Goal: Obtain resource: Obtain resource

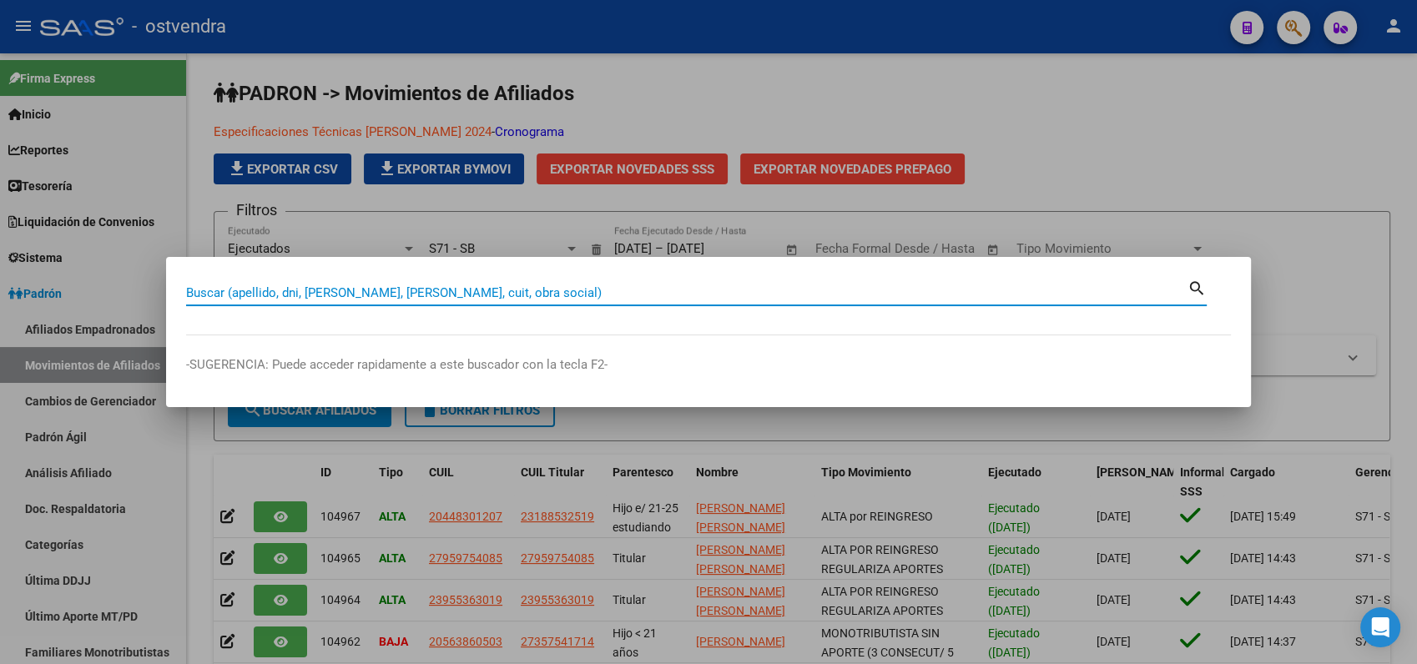
scroll to position [93, 0]
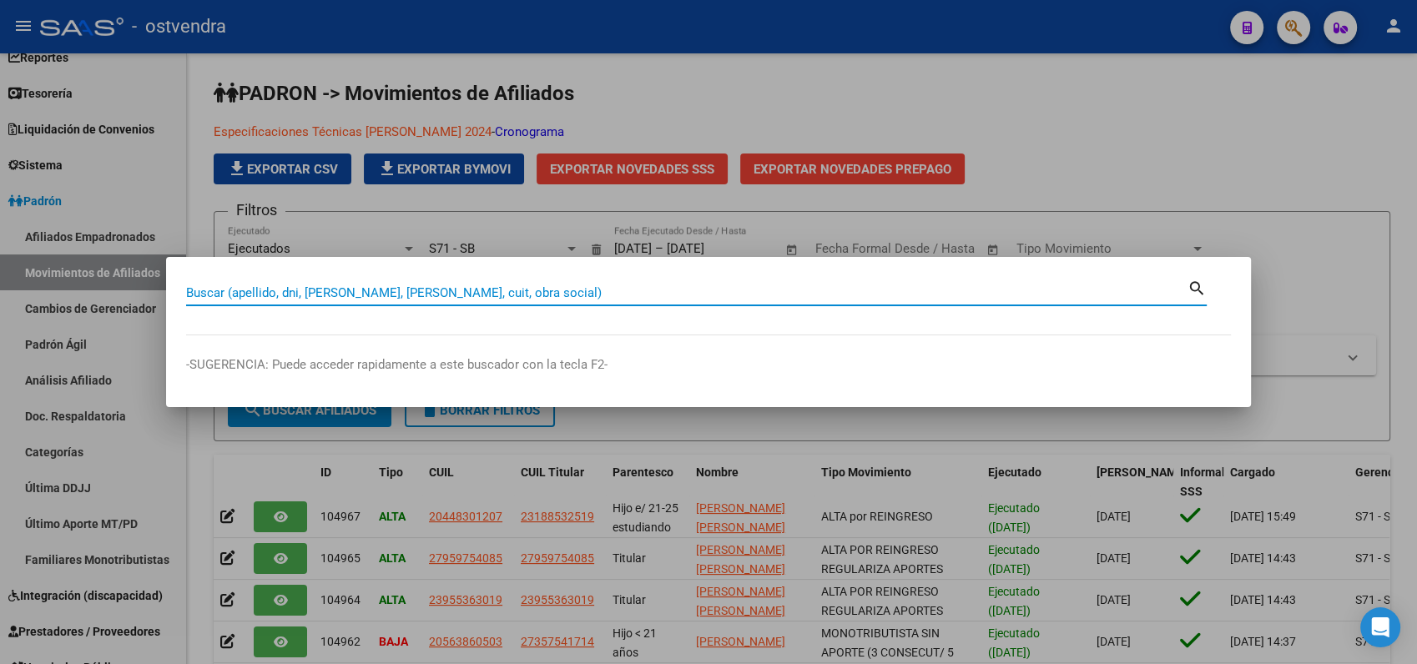
paste input "42703629"
type input "42703629"
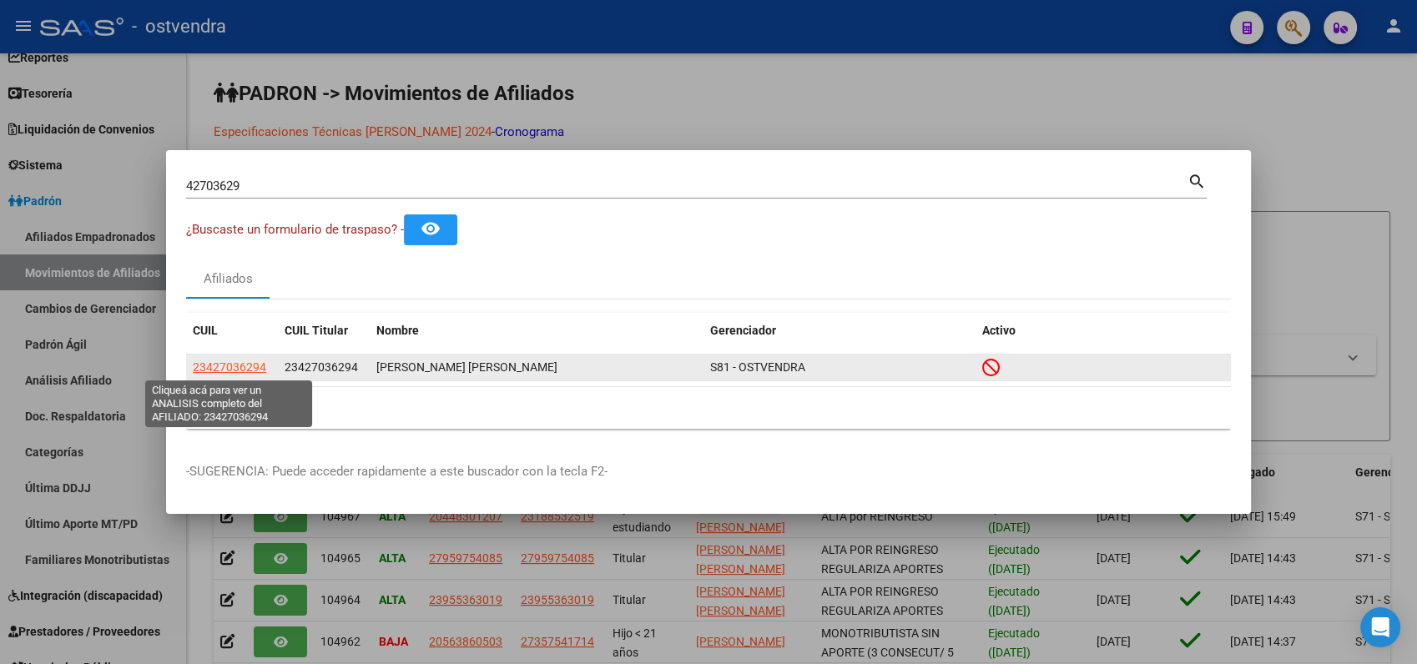
click at [242, 366] on span "23427036294" at bounding box center [229, 366] width 73 height 13
type textarea "23427036294"
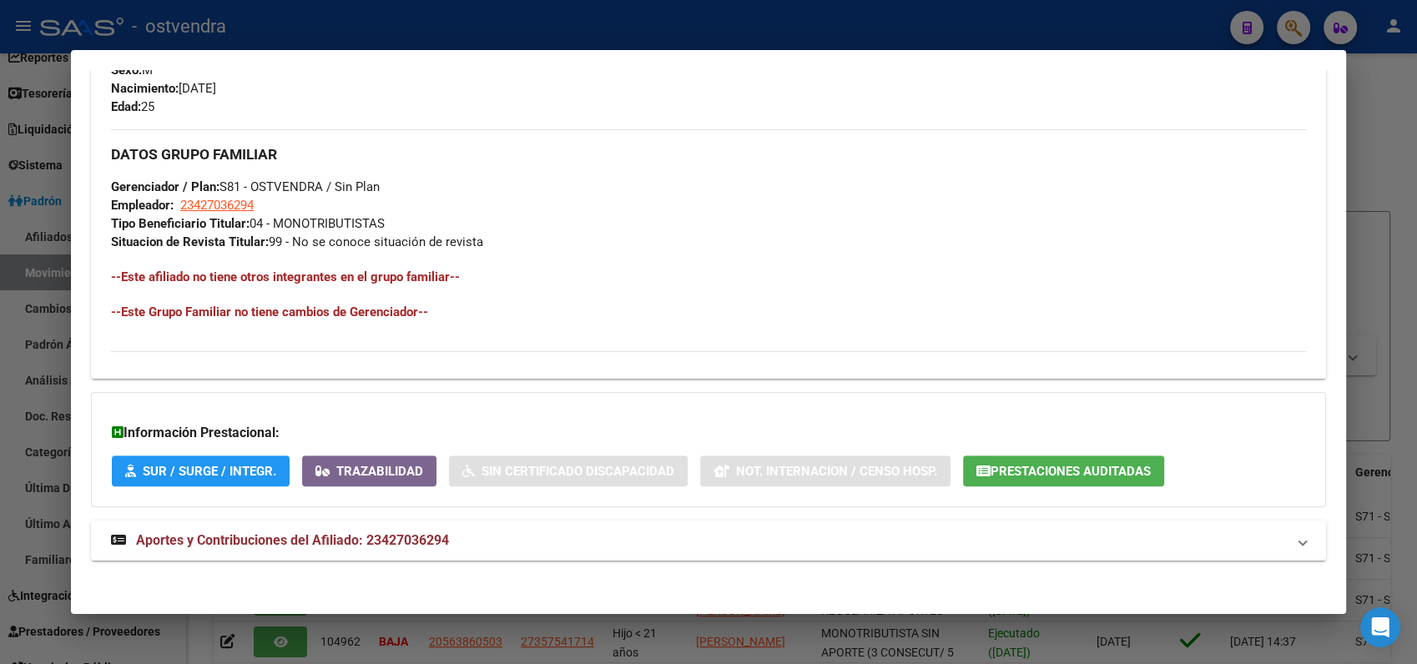
scroll to position [748, 0]
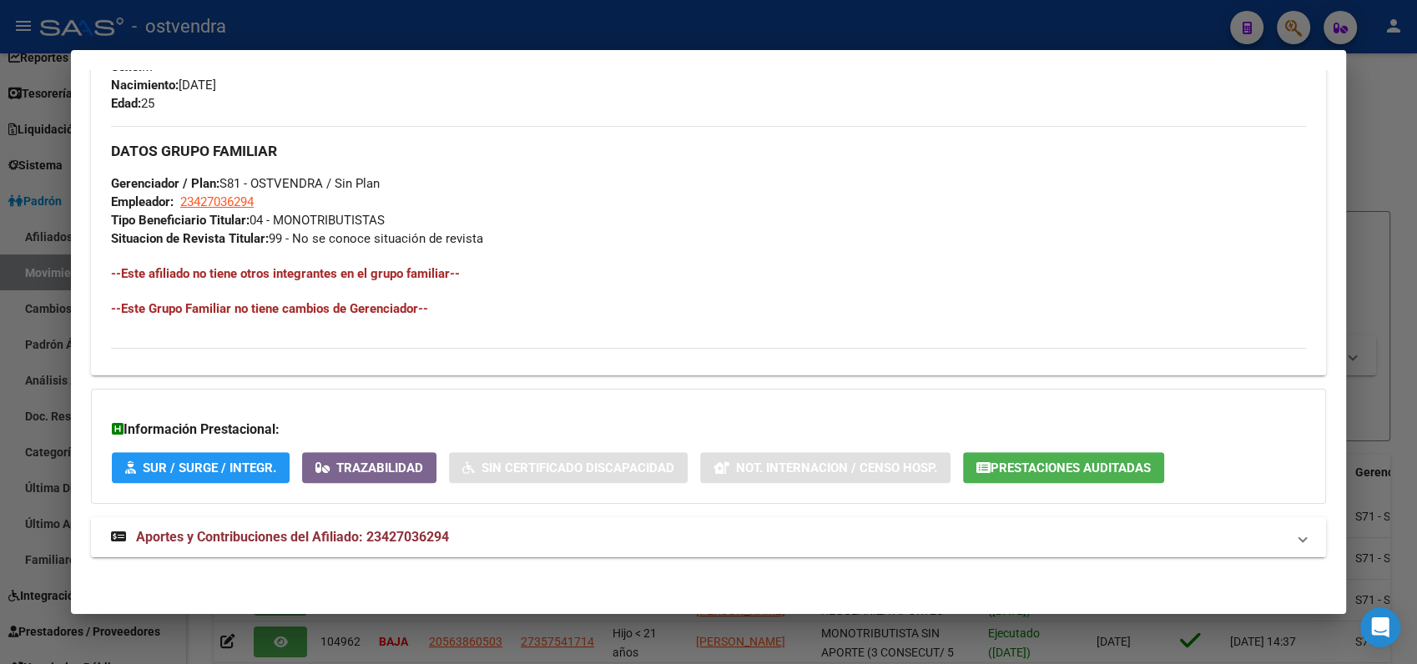
click at [288, 544] on span "Aportes y Contribuciones del Afiliado: 23427036294" at bounding box center [292, 537] width 313 height 16
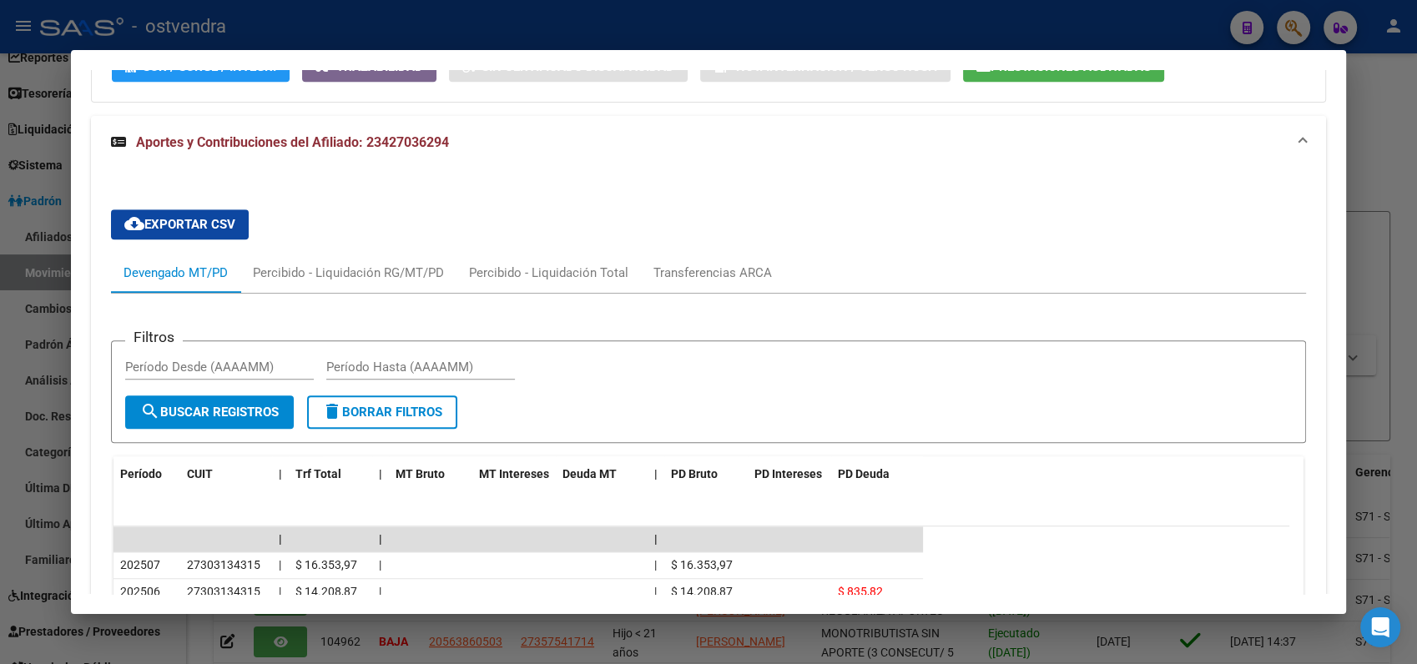
scroll to position [1118, 0]
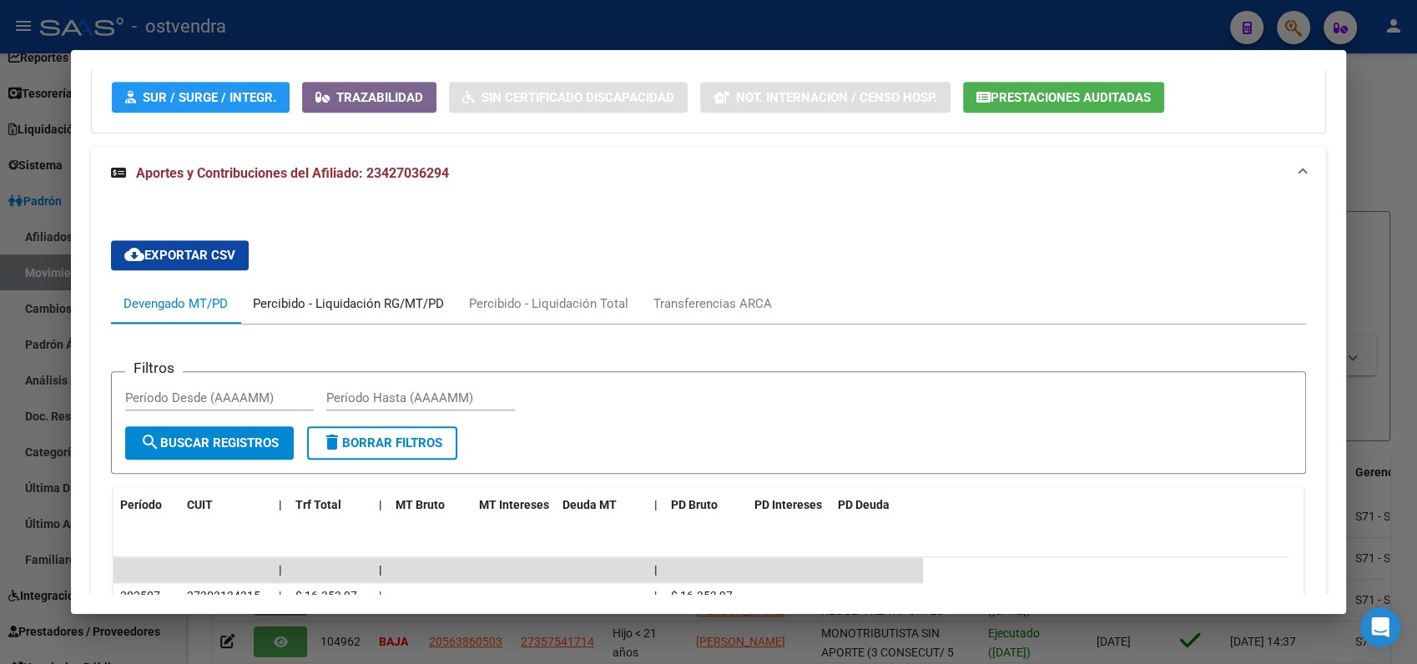
click at [307, 301] on div "Percibido - Liquidación RG/MT/PD" at bounding box center [348, 304] width 191 height 18
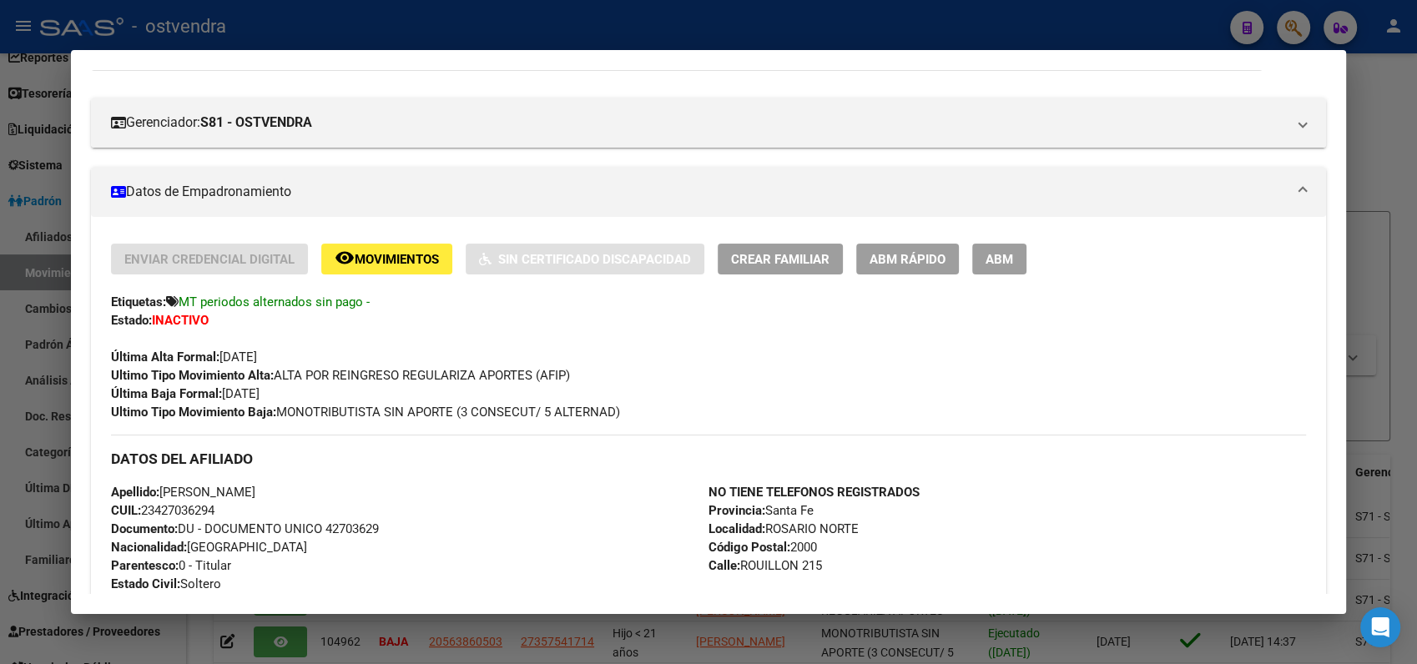
scroll to position [191, 0]
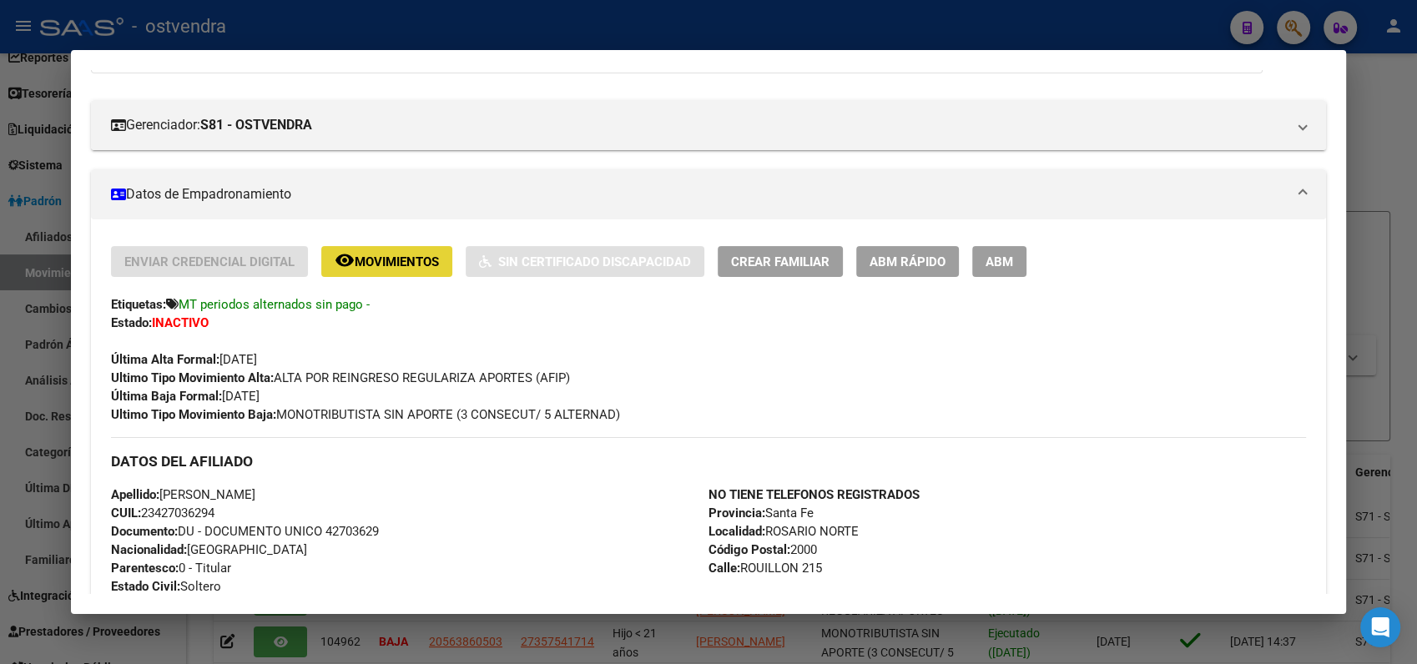
click at [412, 265] on span "Movimientos" at bounding box center [397, 261] width 84 height 15
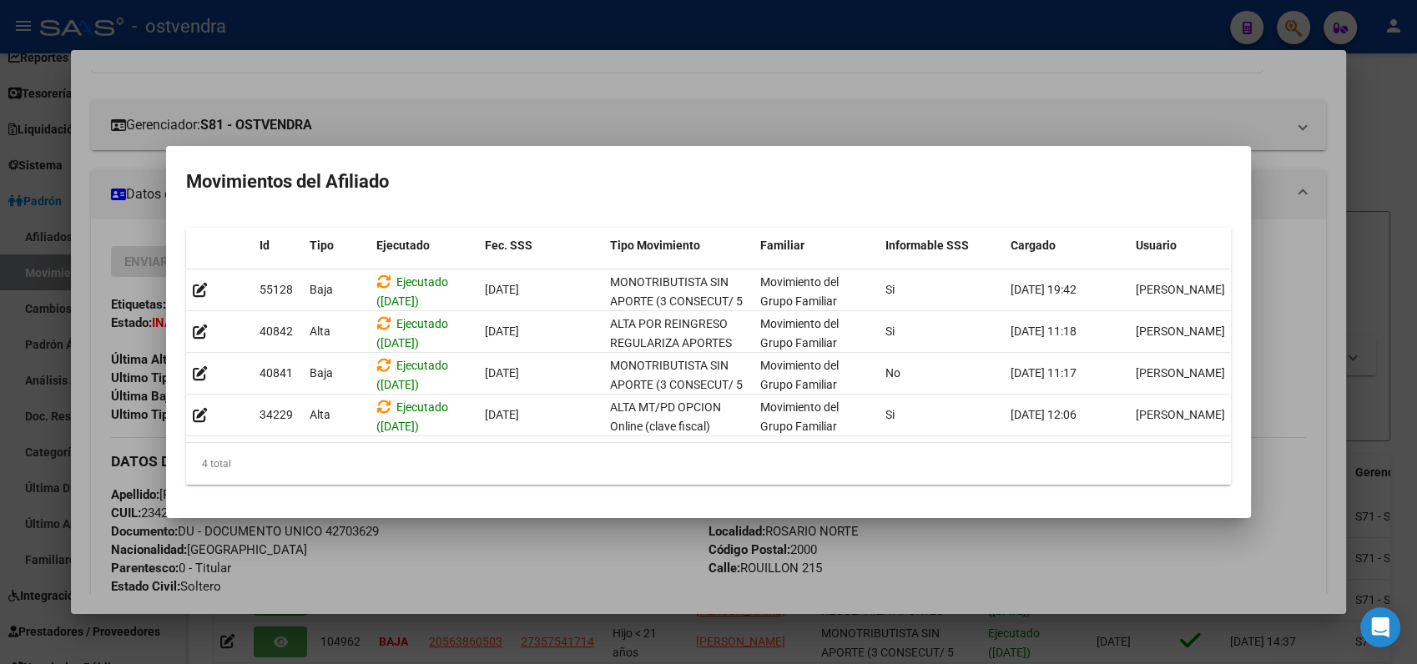
click at [501, 71] on div at bounding box center [708, 332] width 1417 height 664
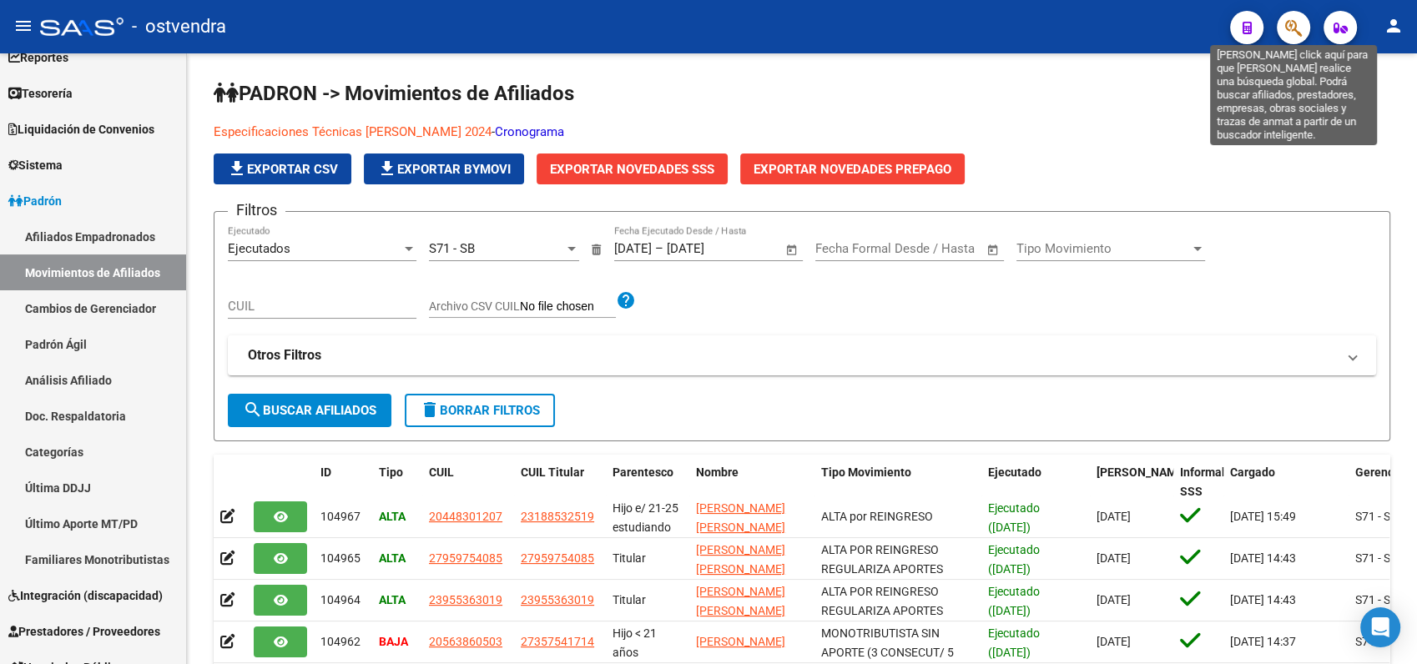
click at [1286, 27] on icon "button" at bounding box center [1293, 27] width 17 height 19
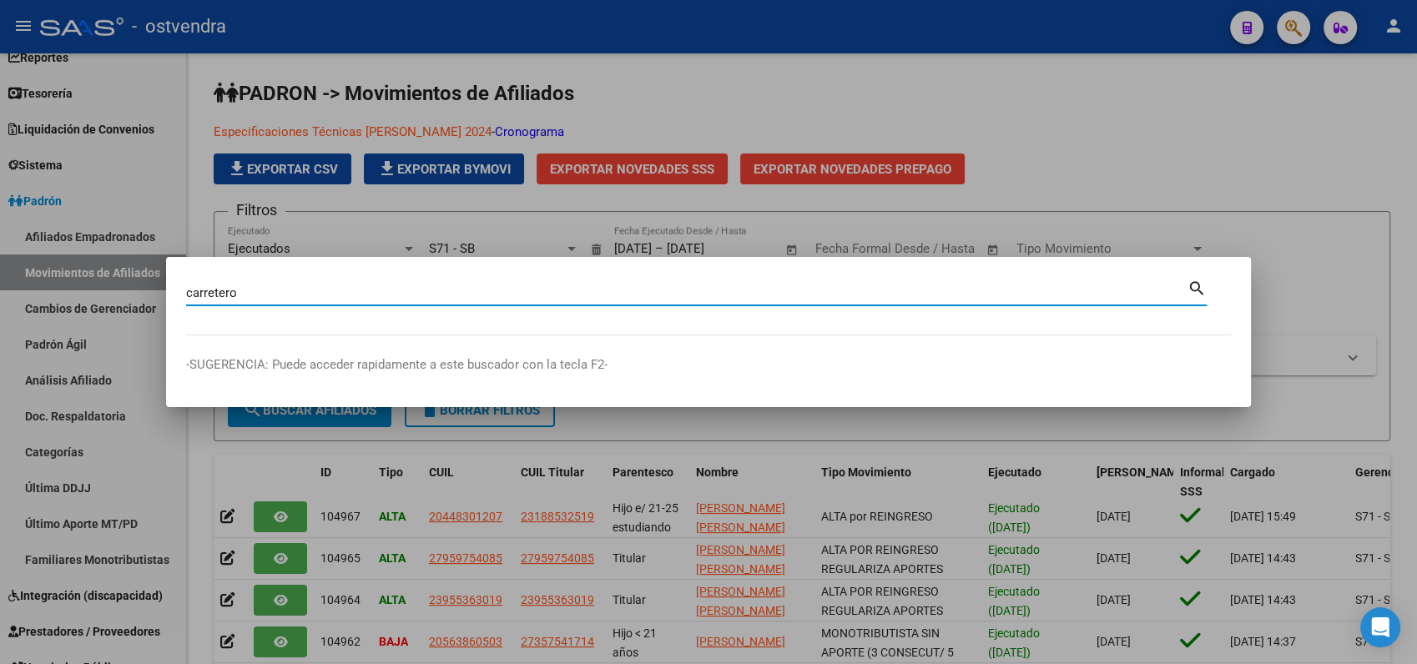
type input "carretero"
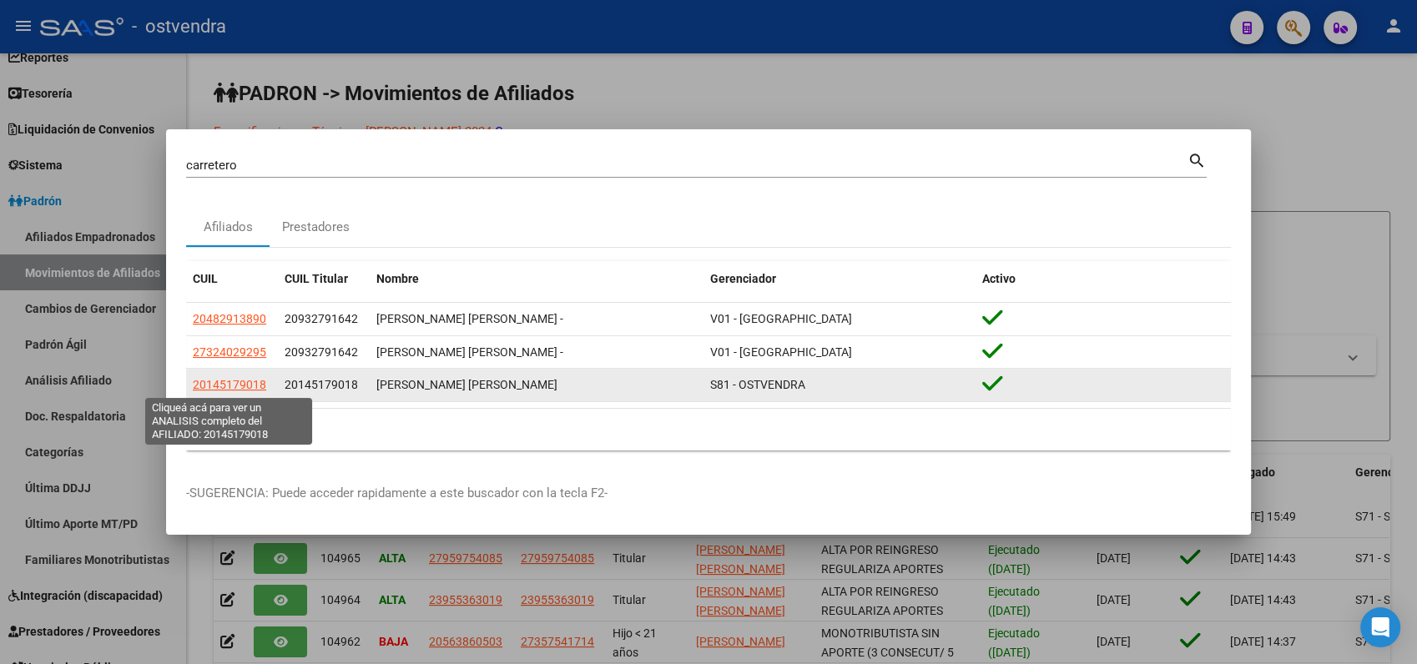
click at [217, 385] on span "20145179018" at bounding box center [229, 384] width 73 height 13
type textarea "20145179018"
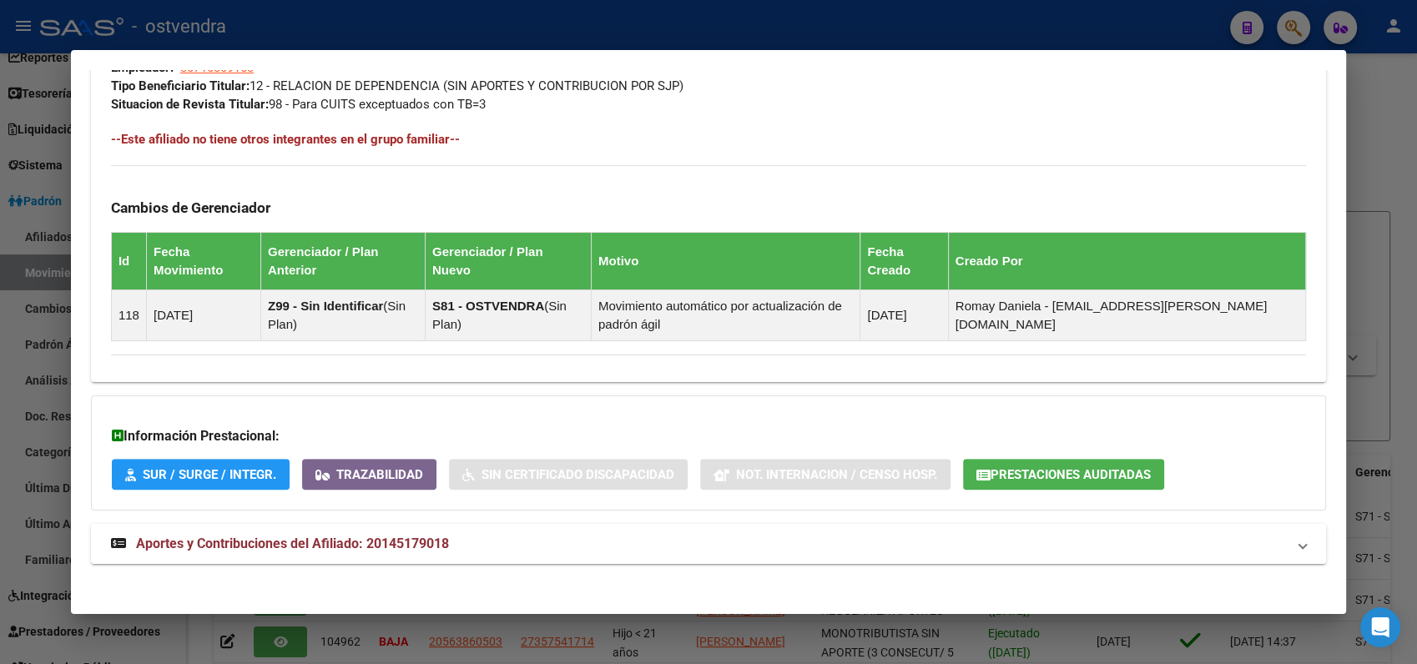
scroll to position [883, 0]
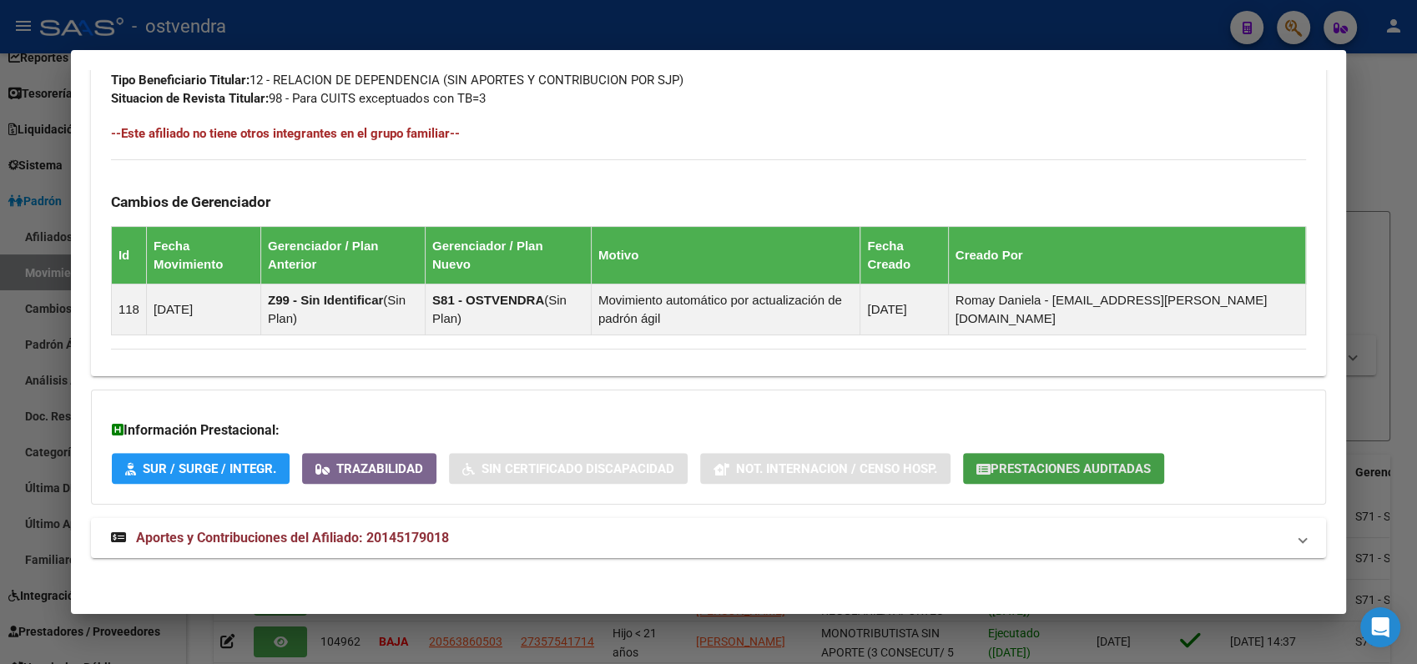
click at [1024, 461] on span "Prestaciones Auditadas" at bounding box center [1070, 468] width 160 height 15
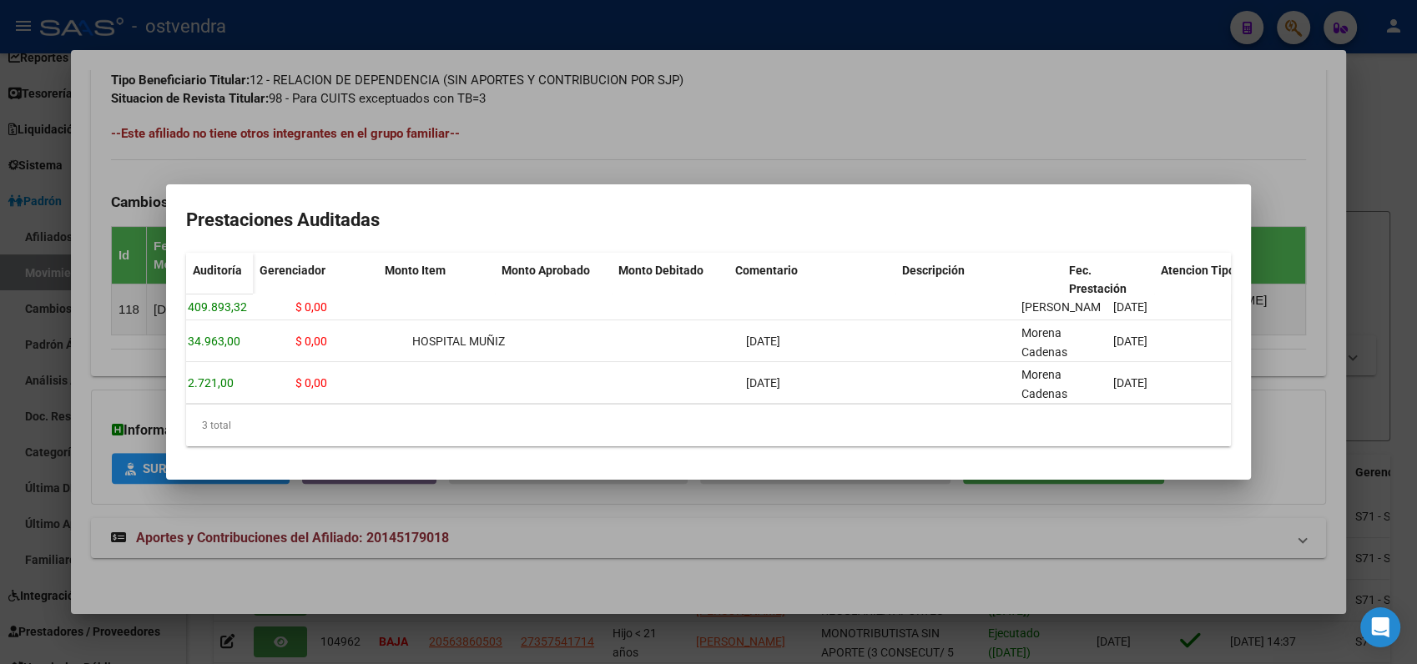
scroll to position [0, 0]
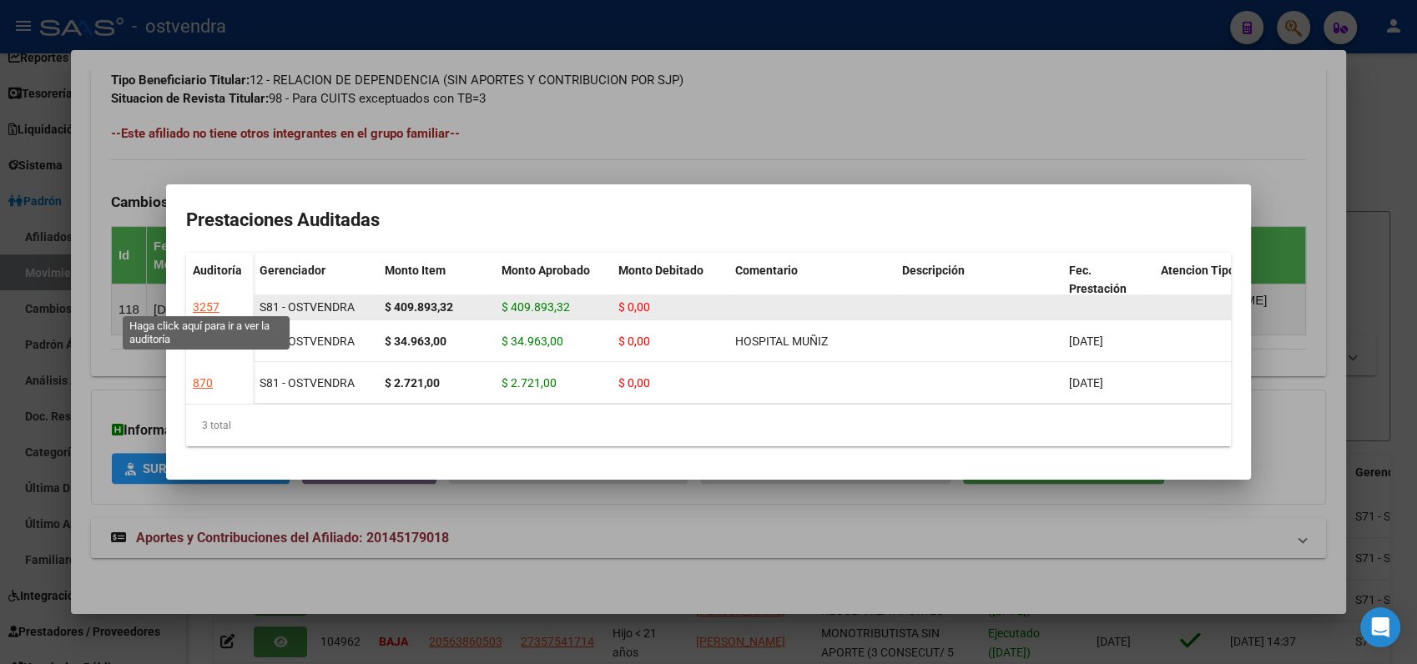
click at [201, 302] on div "3257" at bounding box center [206, 307] width 27 height 19
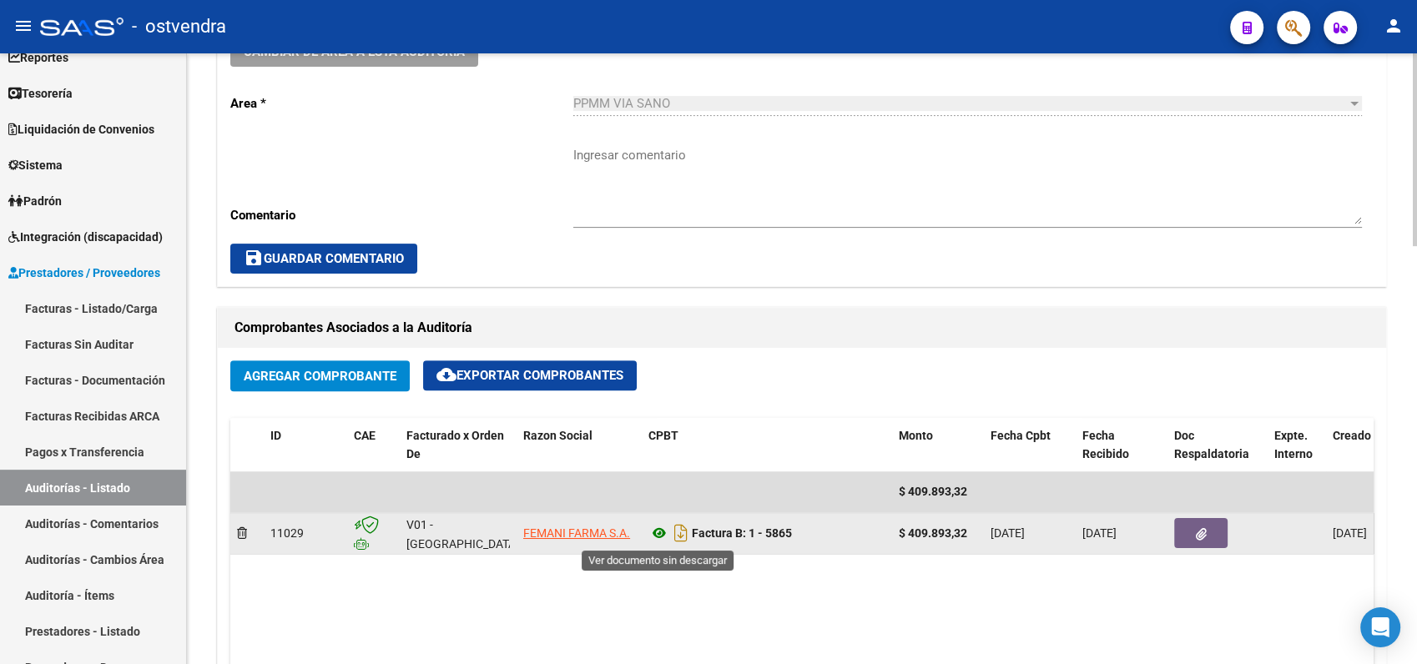
click at [656, 532] on icon at bounding box center [659, 533] width 22 height 20
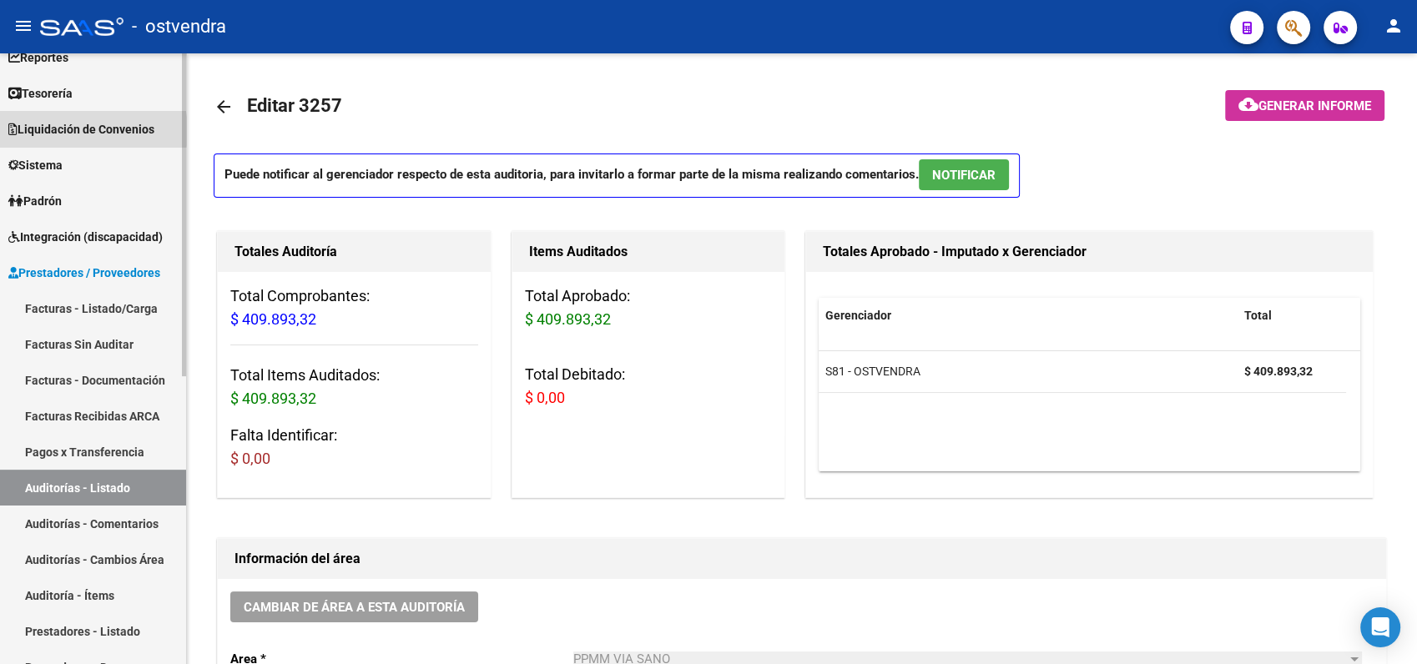
click at [62, 131] on span "Liquidación de Convenios" at bounding box center [81, 129] width 146 height 18
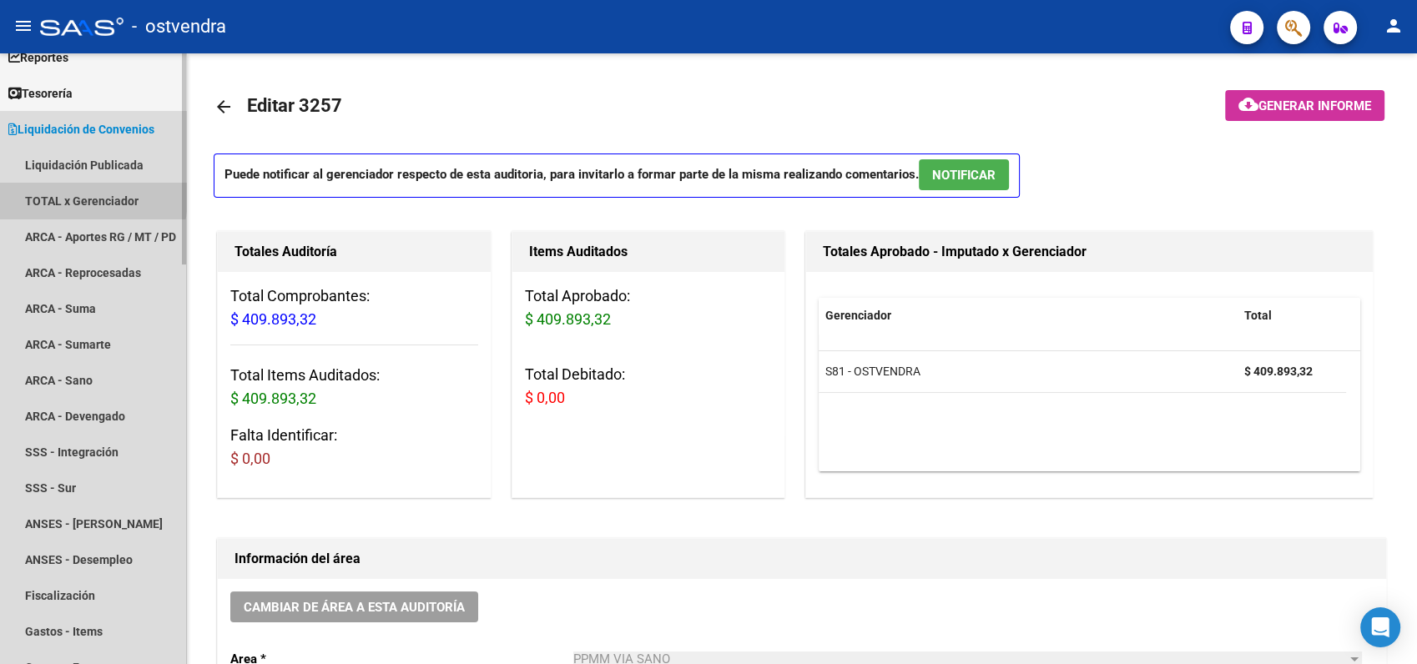
click at [55, 197] on link "TOTAL x Gerenciador" at bounding box center [93, 201] width 186 height 36
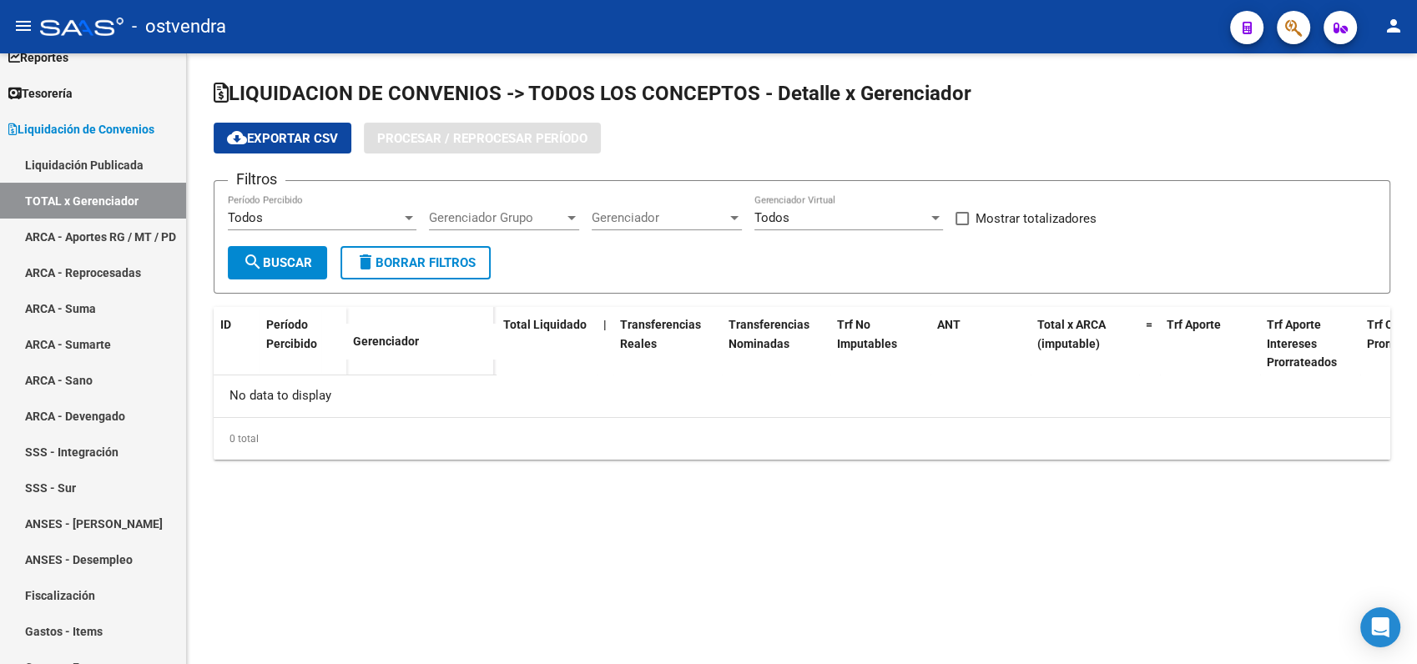
checkbox input "true"
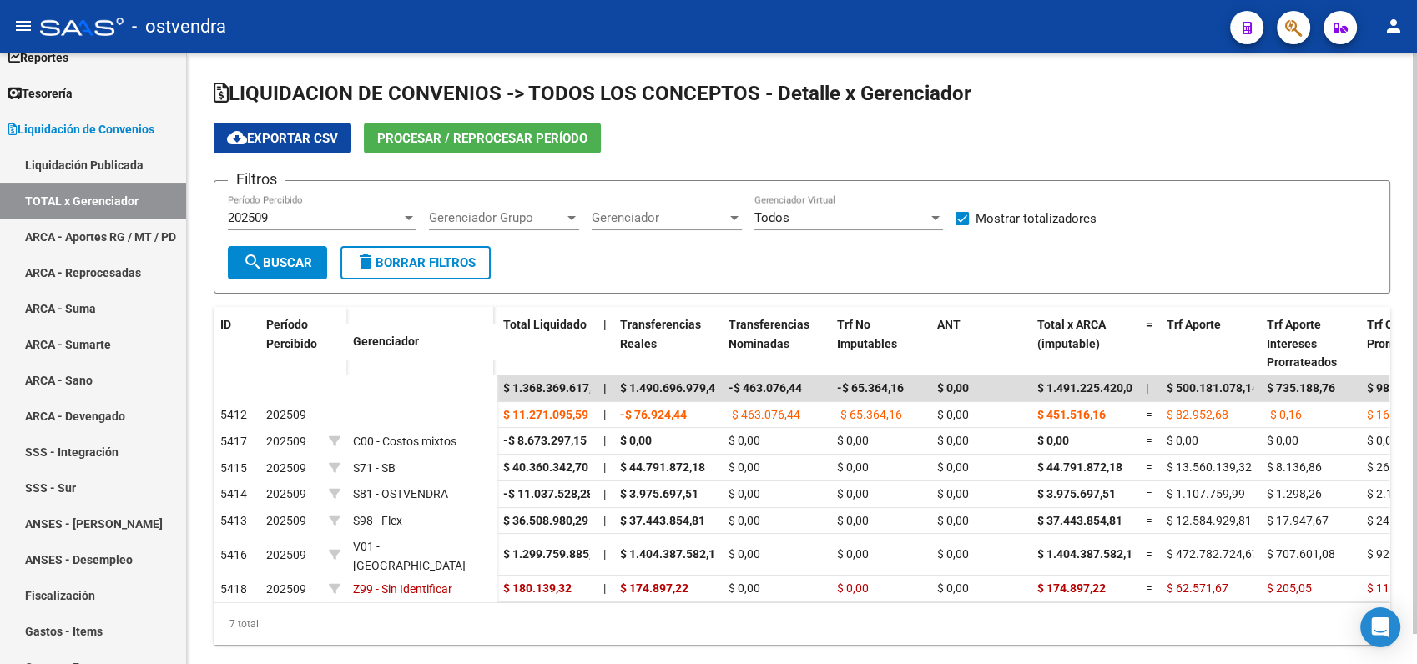
click at [289, 216] on div "202509" at bounding box center [315, 217] width 174 height 15
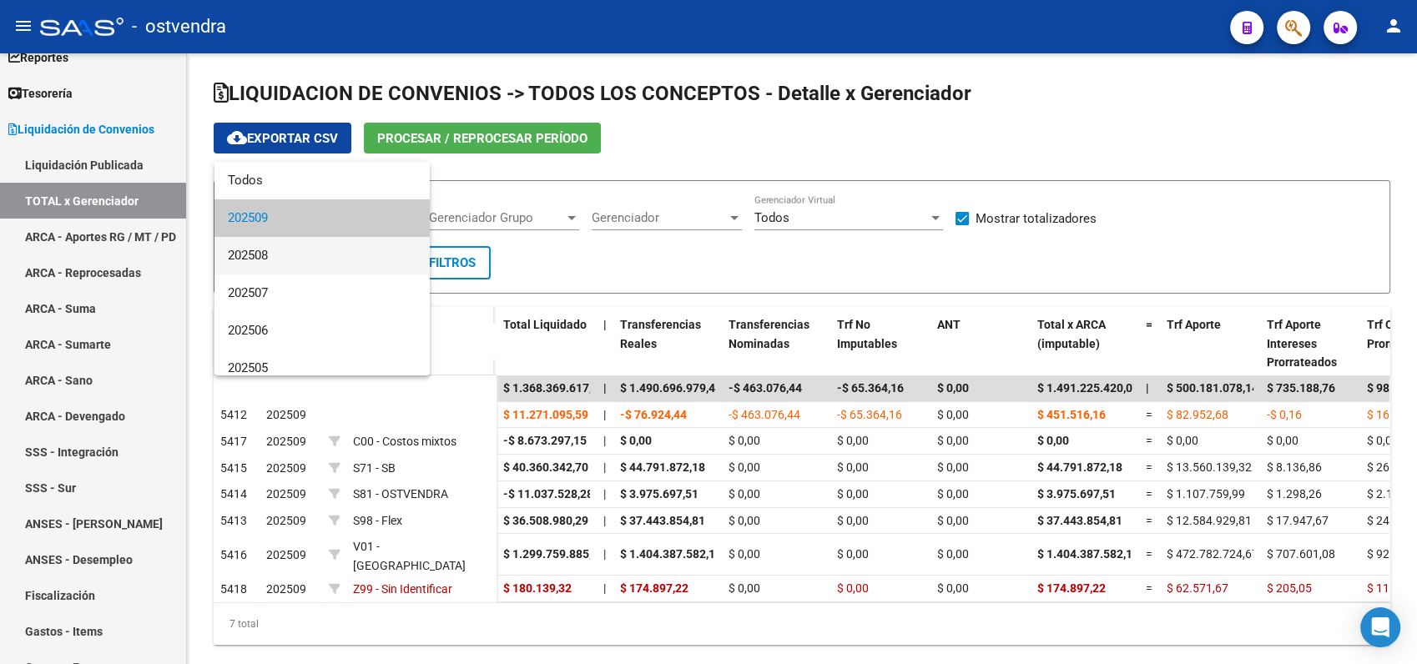
click at [264, 247] on span "202508" at bounding box center [322, 256] width 189 height 38
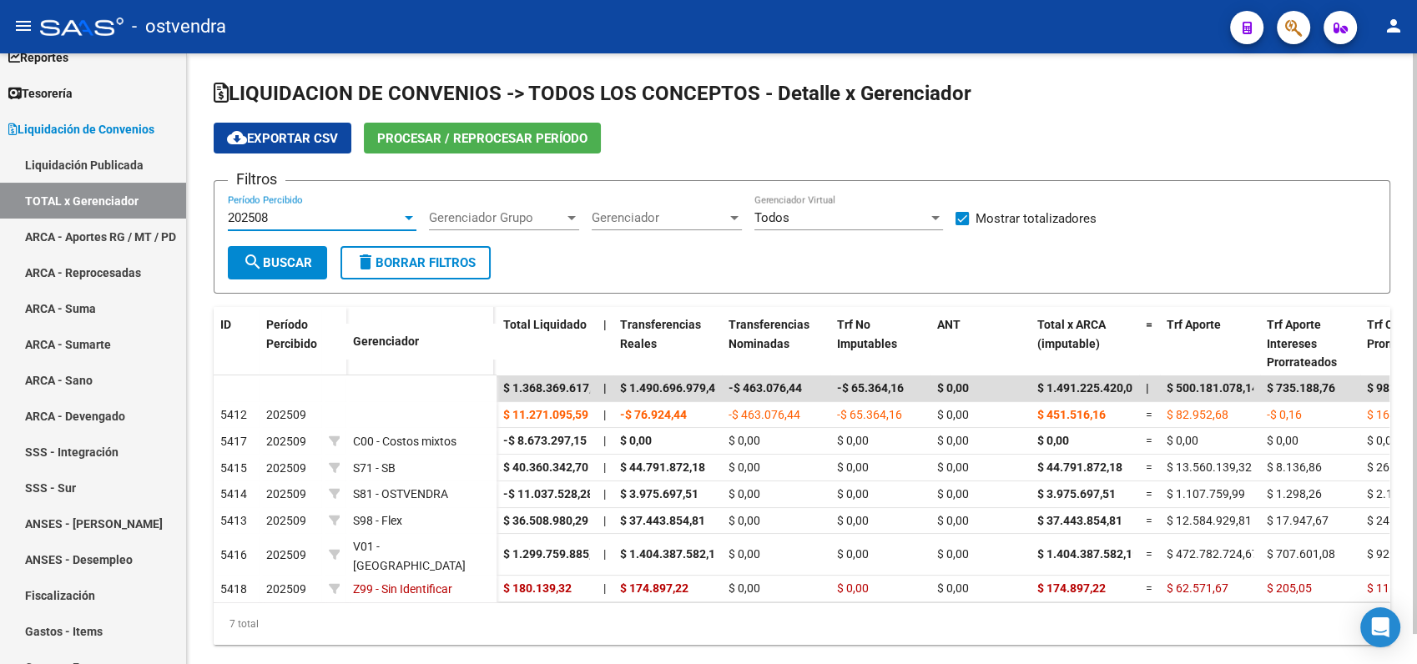
click at [274, 267] on span "search Buscar" at bounding box center [277, 262] width 69 height 15
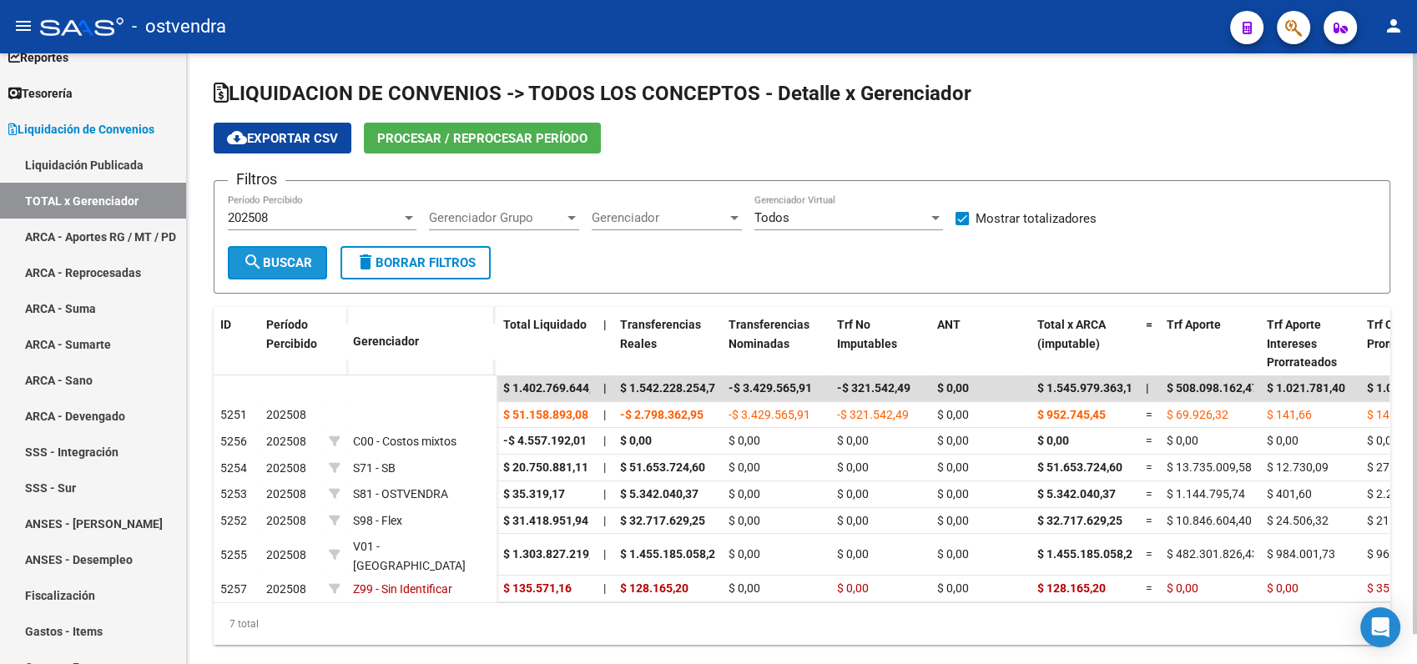
click at [277, 261] on span "search Buscar" at bounding box center [277, 262] width 69 height 15
click at [268, 132] on span "cloud_download Exportar CSV" at bounding box center [282, 138] width 111 height 15
click at [279, 214] on div "202508" at bounding box center [315, 217] width 174 height 15
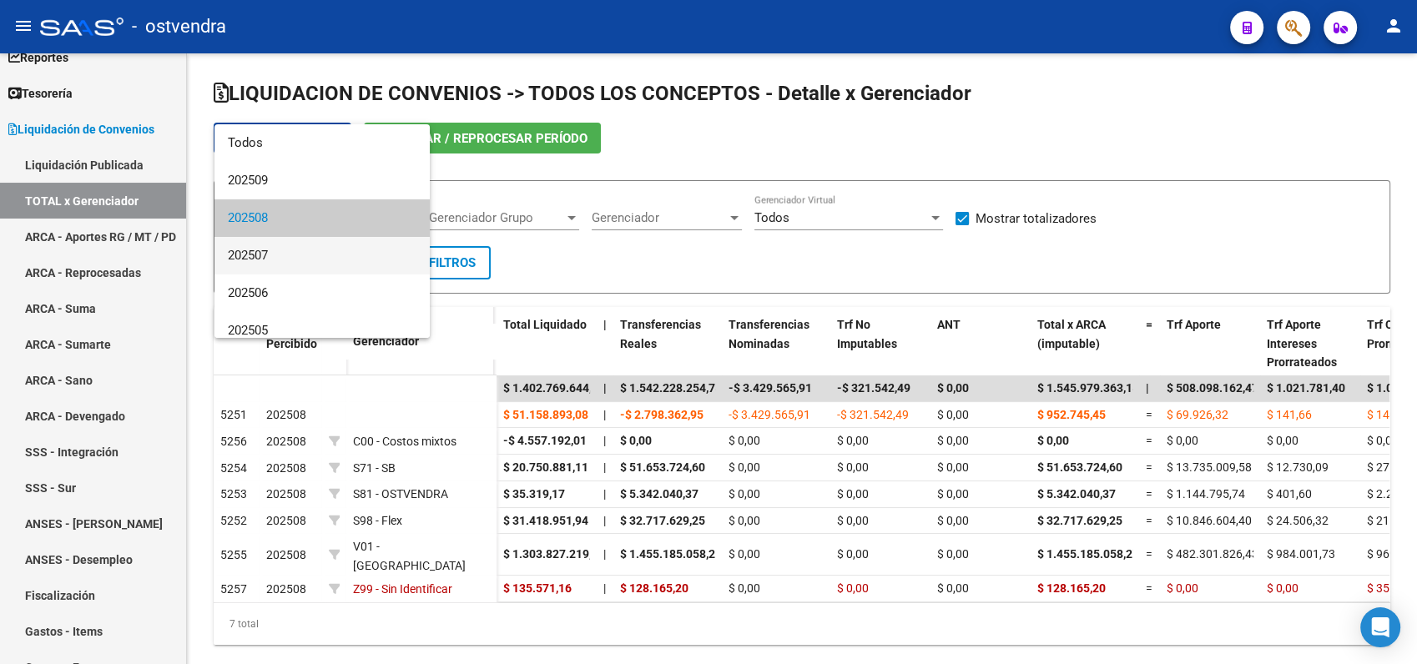
click at [269, 247] on span "202507" at bounding box center [322, 256] width 189 height 38
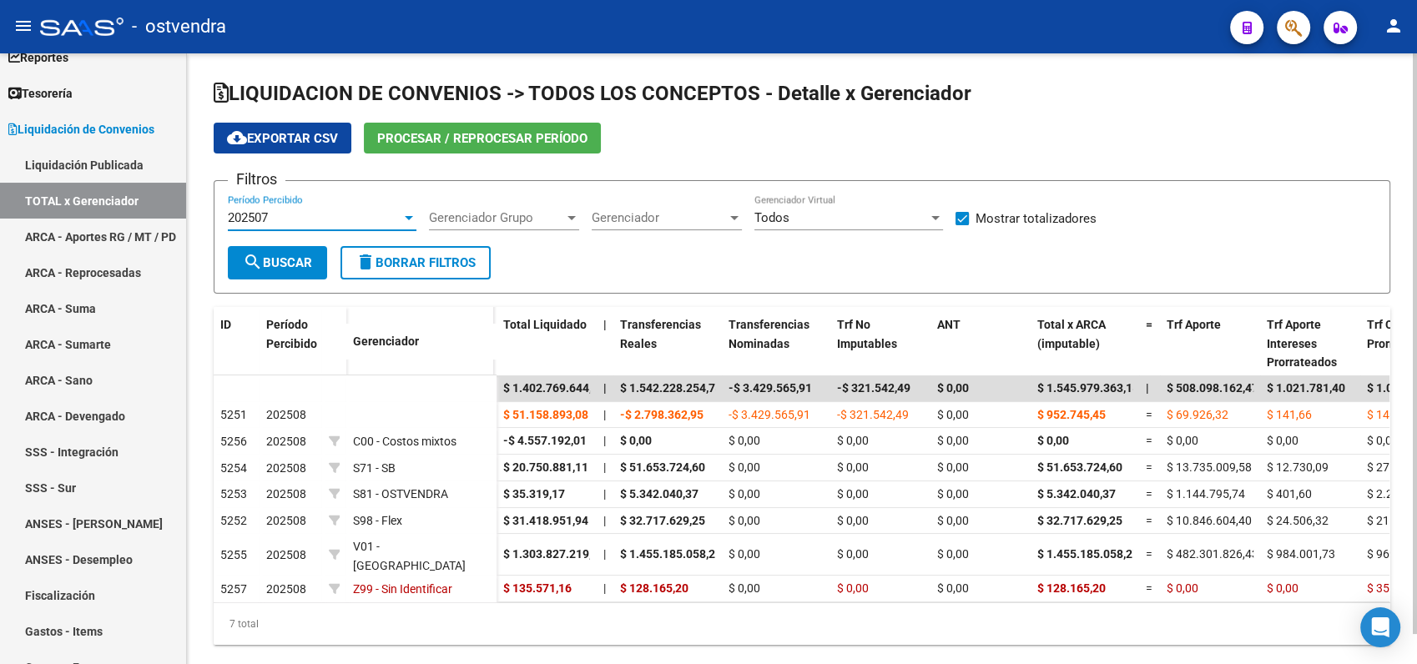
click at [278, 259] on span "search Buscar" at bounding box center [277, 262] width 69 height 15
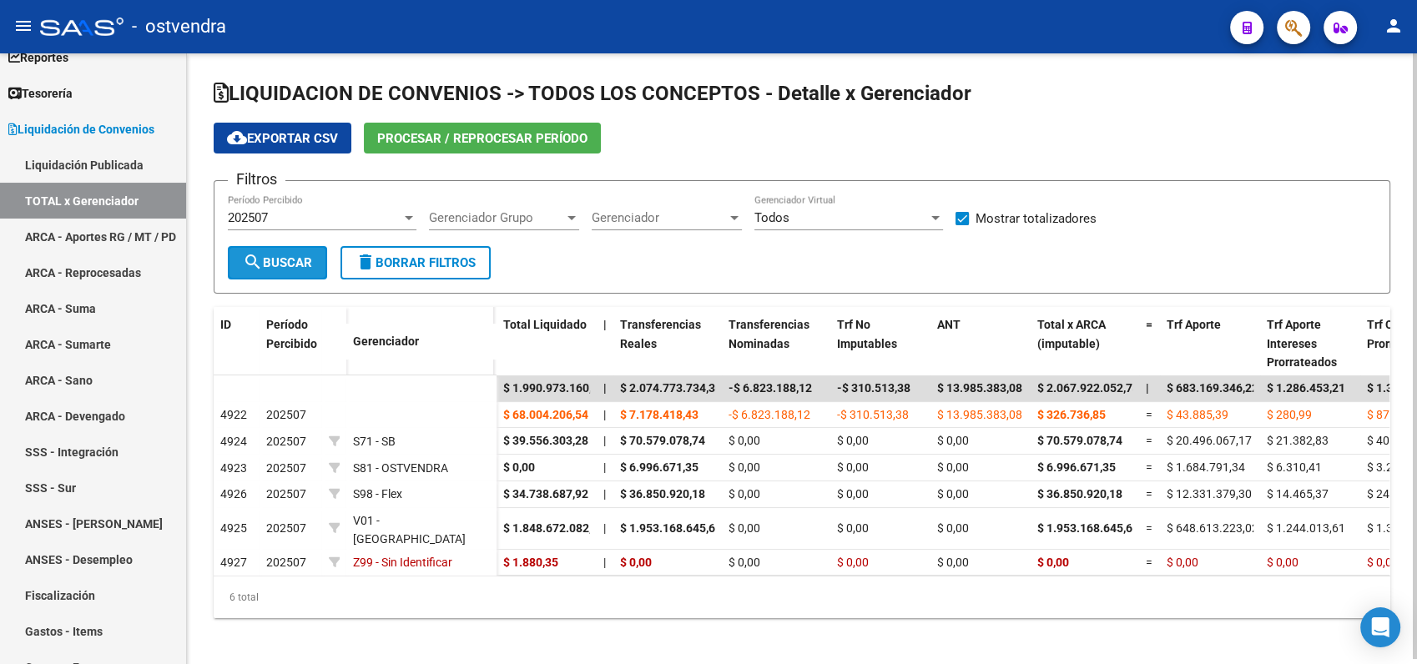
click at [278, 259] on span "search Buscar" at bounding box center [277, 262] width 69 height 15
click at [304, 127] on button "cloud_download Exportar CSV" at bounding box center [283, 138] width 138 height 31
click at [277, 224] on div "202507" at bounding box center [315, 217] width 174 height 15
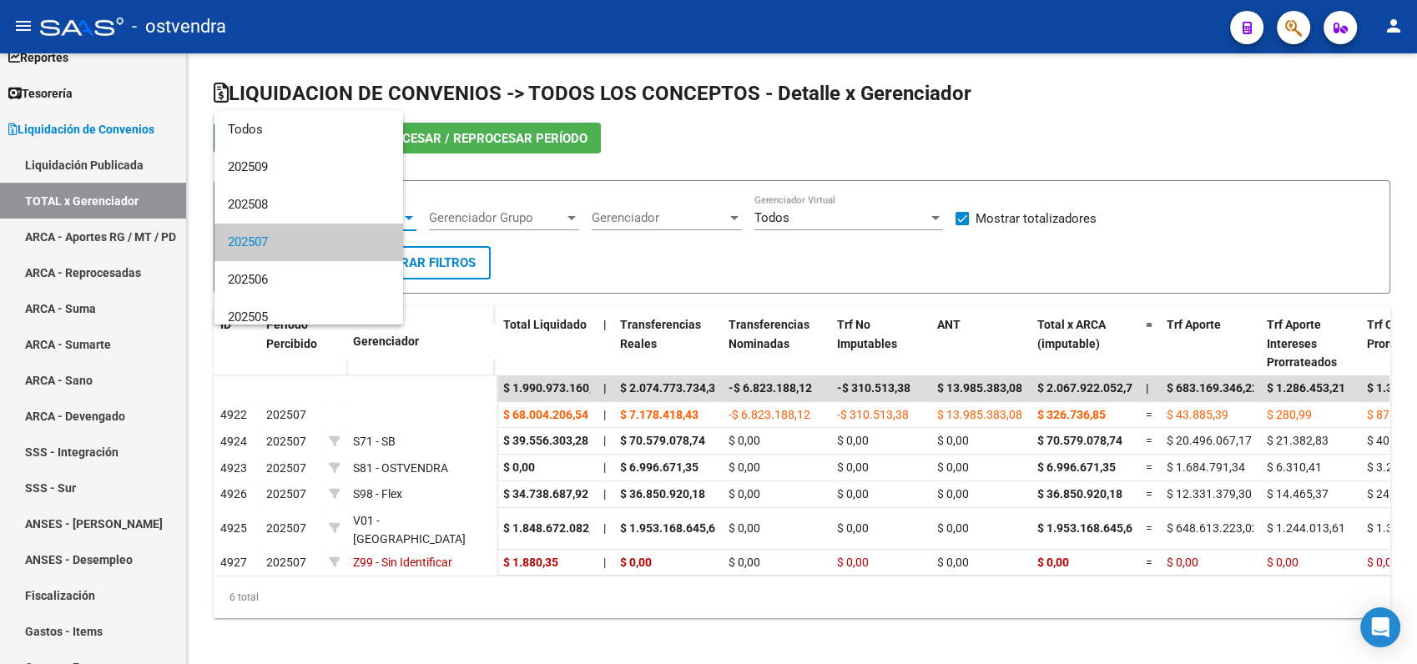
scroll to position [24, 0]
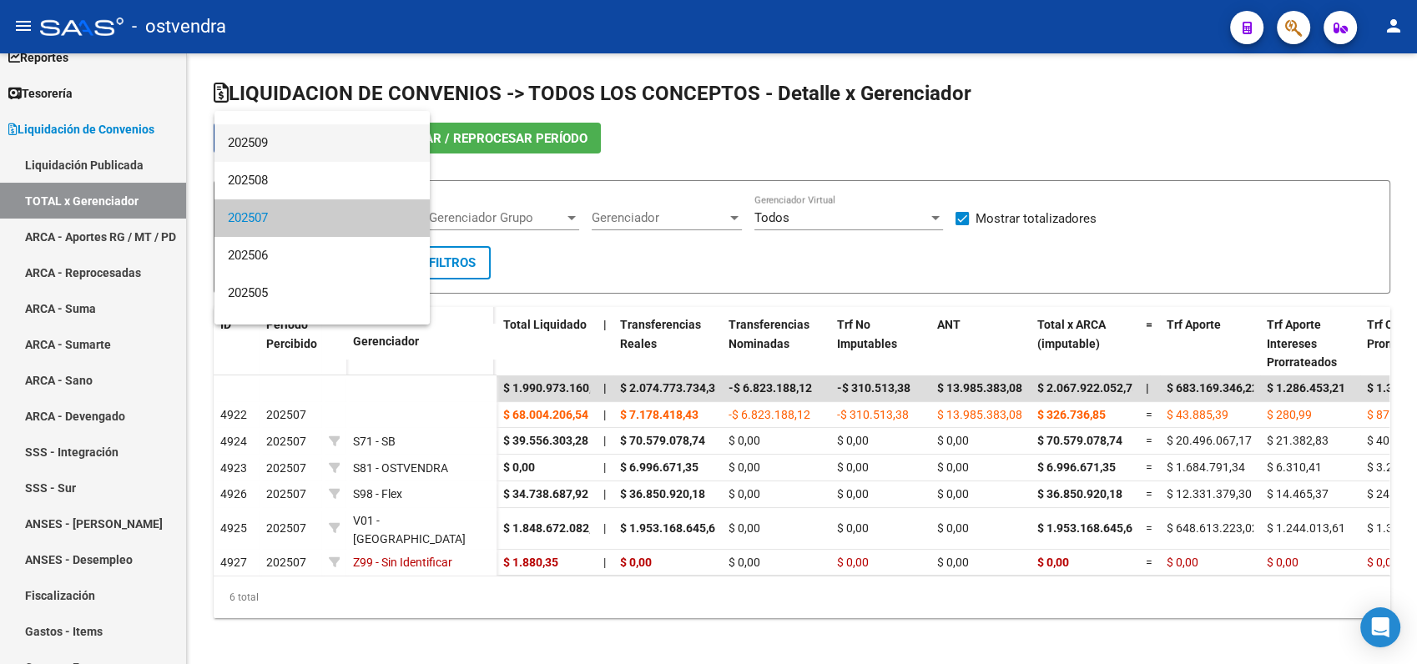
click at [259, 145] on span "202509" at bounding box center [322, 143] width 189 height 38
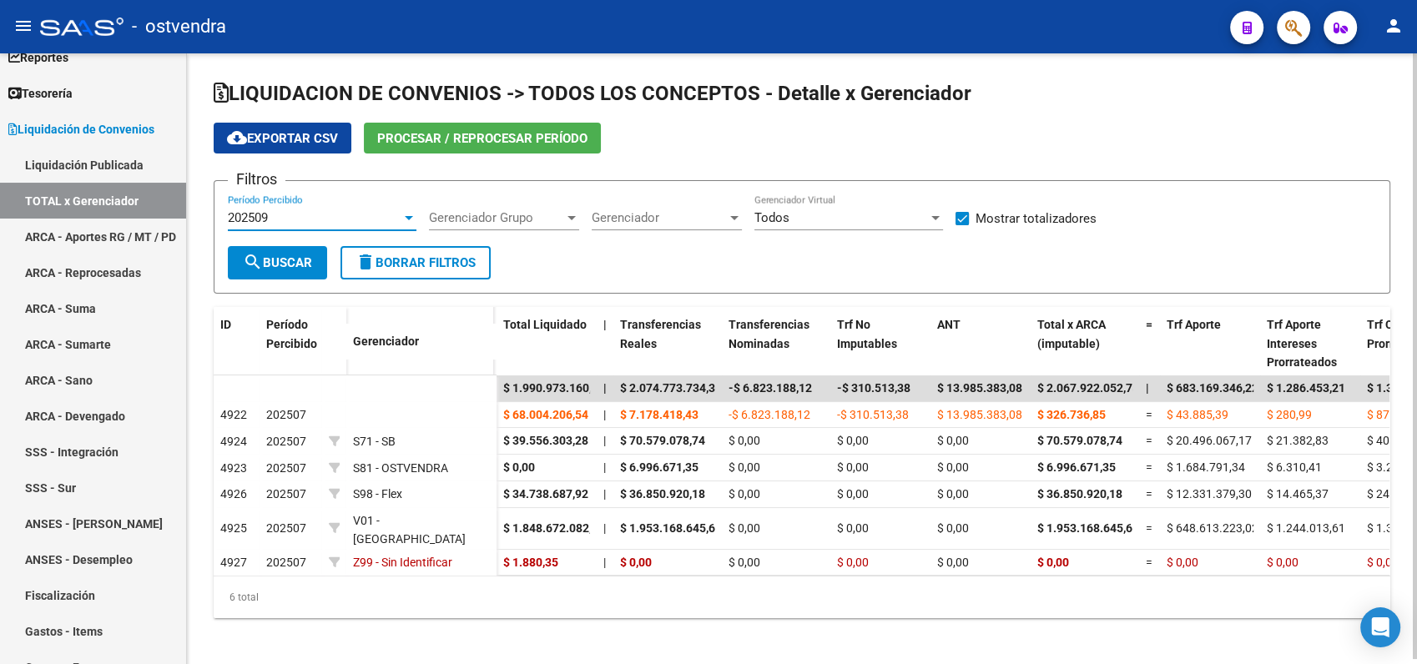
click at [295, 275] on button "search Buscar" at bounding box center [277, 262] width 99 height 33
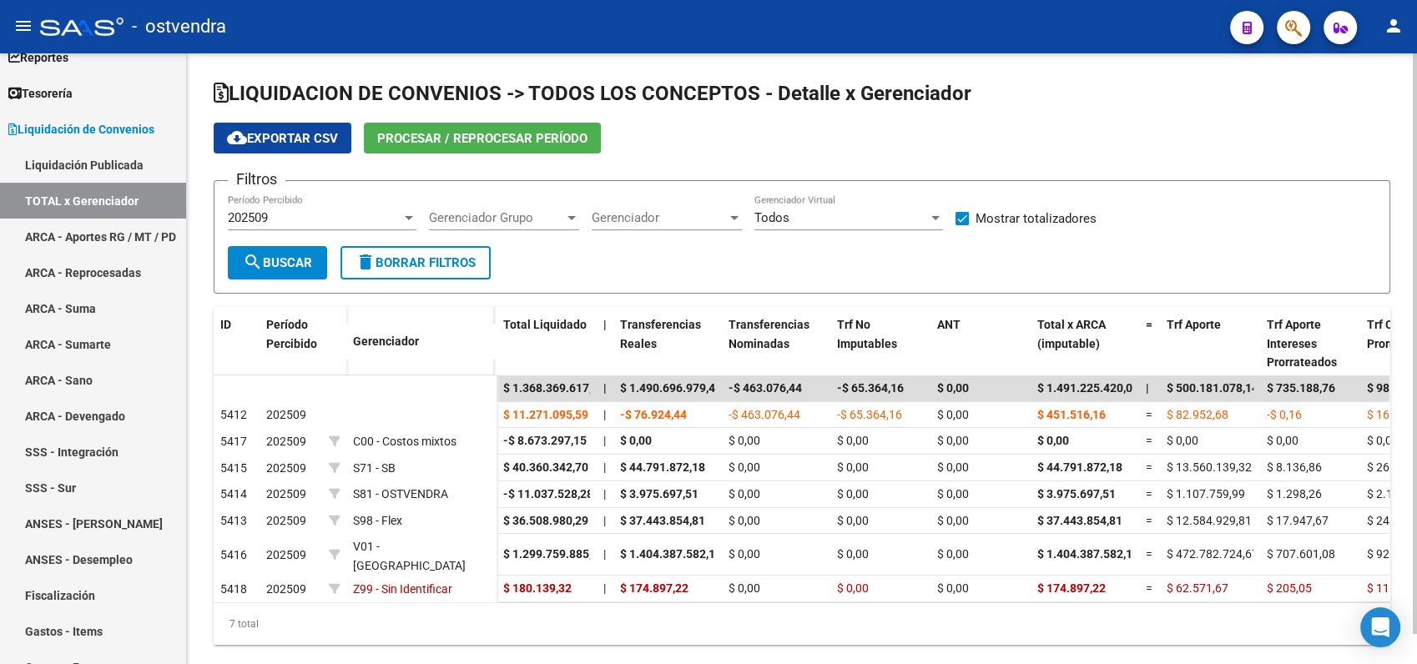
click at [295, 275] on button "search Buscar" at bounding box center [277, 262] width 99 height 33
click at [280, 133] on span "cloud_download Exportar CSV" at bounding box center [282, 138] width 111 height 15
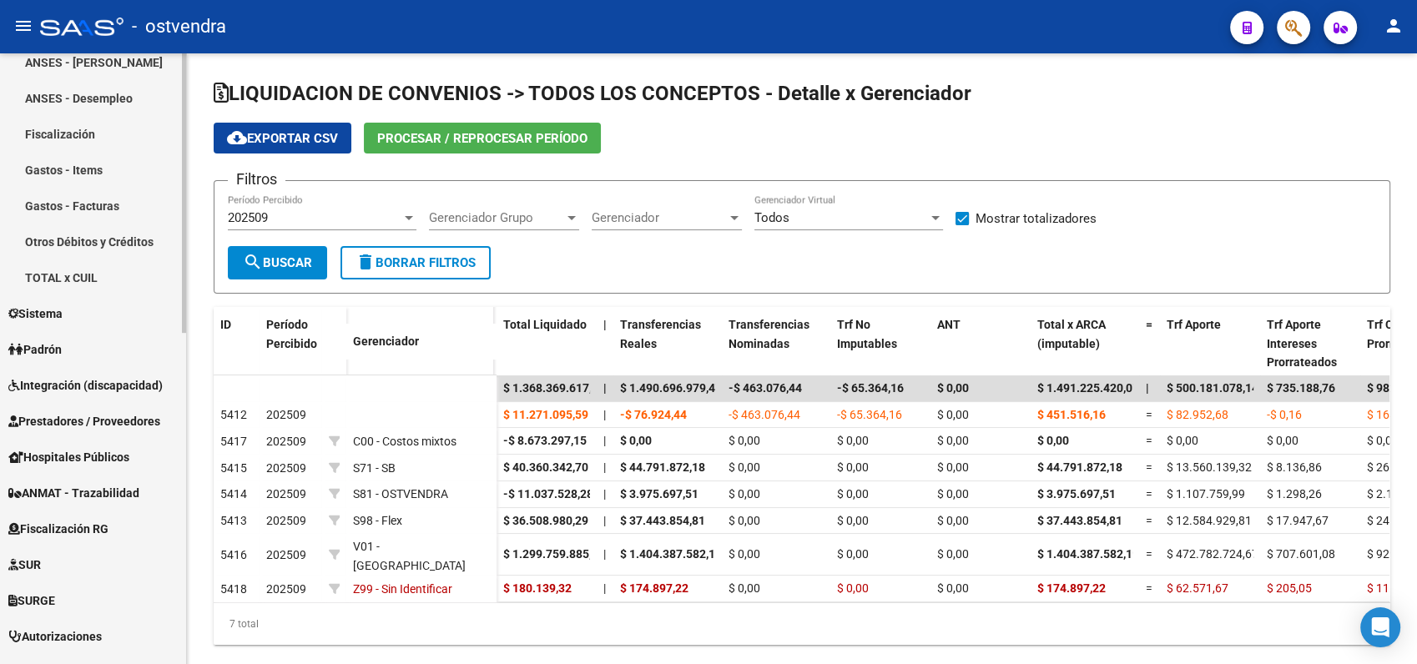
scroll to position [538, 0]
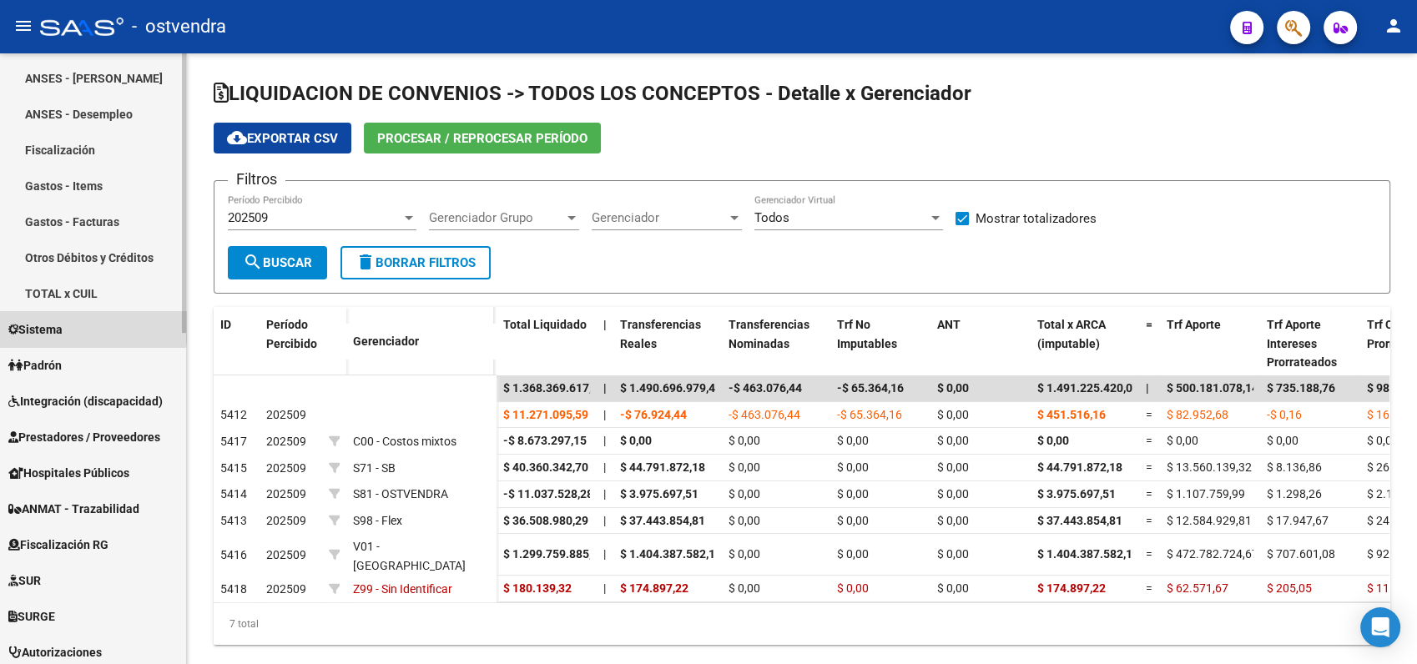
click at [53, 327] on span "Sistema" at bounding box center [35, 329] width 54 height 18
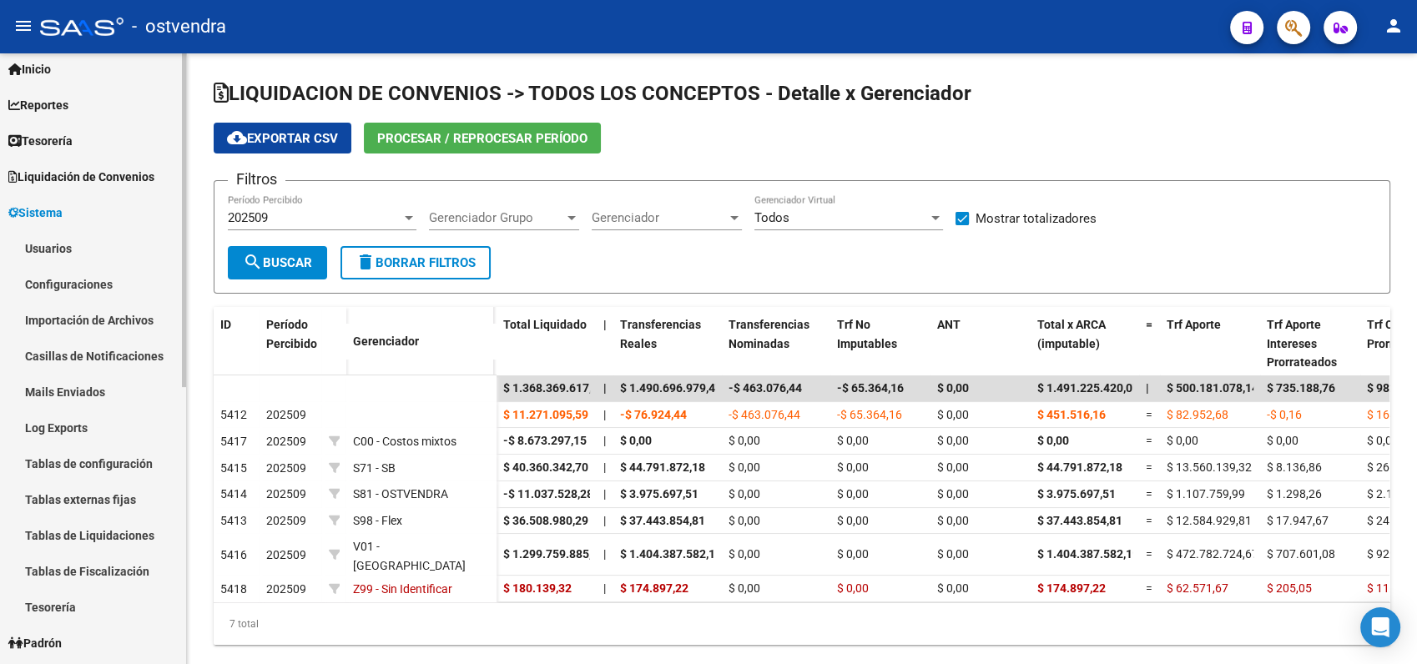
scroll to position [0, 0]
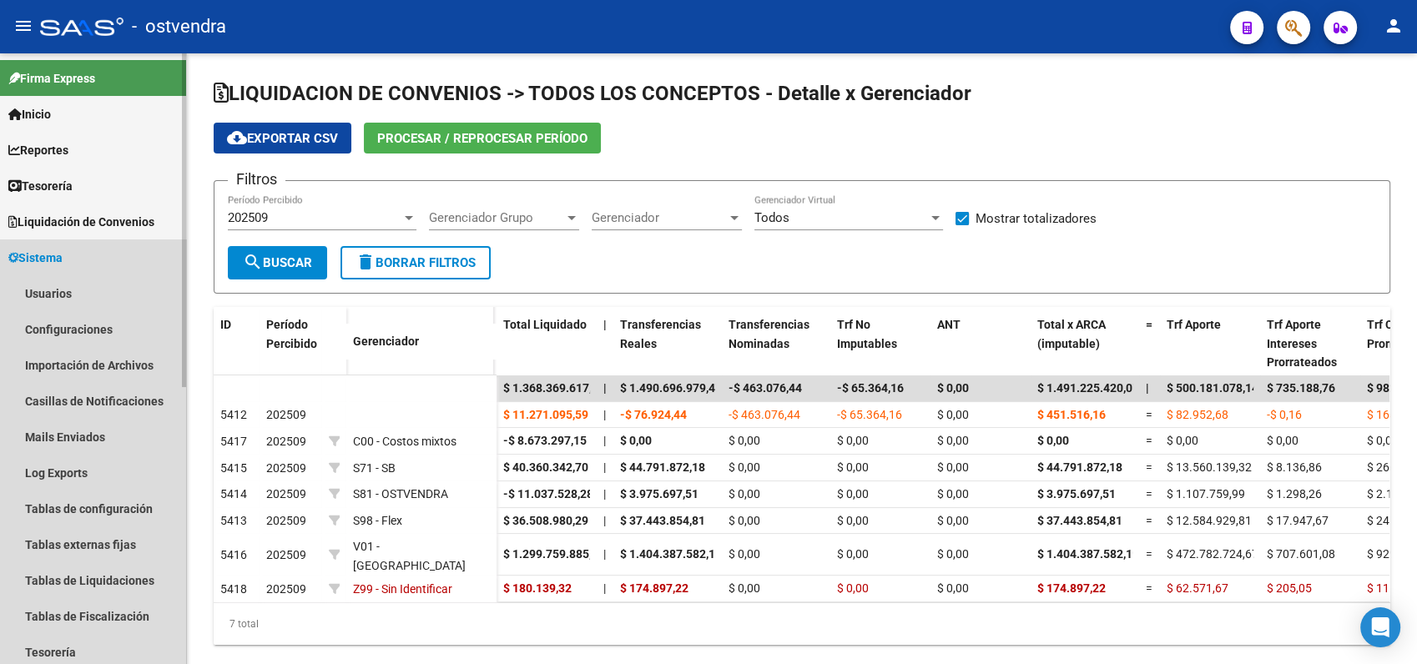
click at [56, 259] on span "Sistema" at bounding box center [35, 258] width 54 height 18
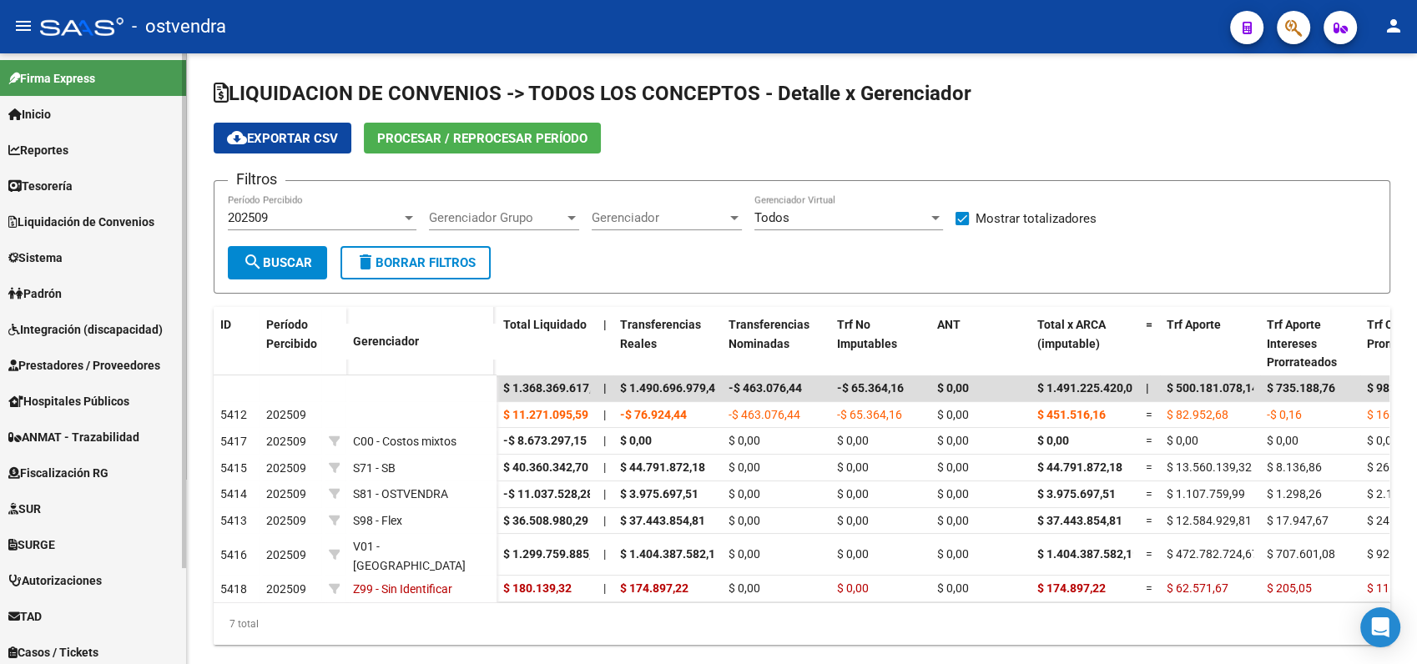
click at [55, 221] on span "Liquidación de Convenios" at bounding box center [81, 222] width 146 height 18
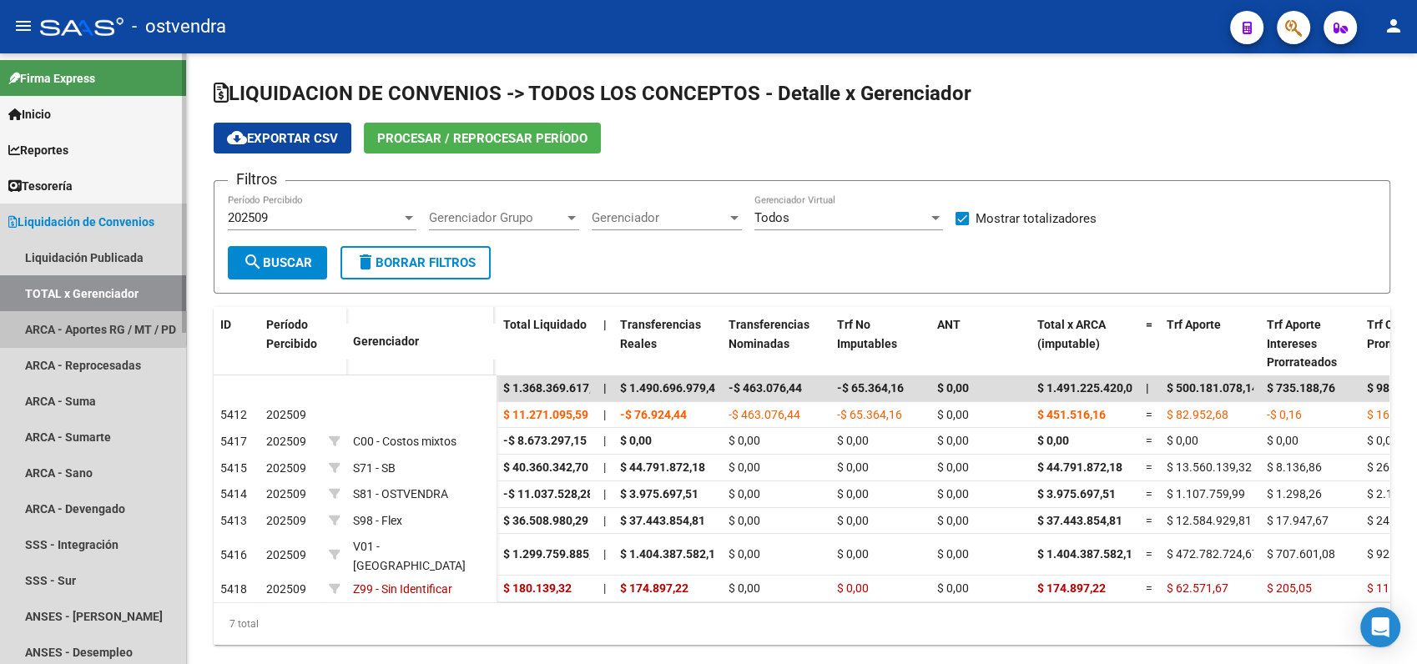
click at [80, 318] on link "ARCA - Aportes RG / MT / PD" at bounding box center [93, 329] width 186 height 36
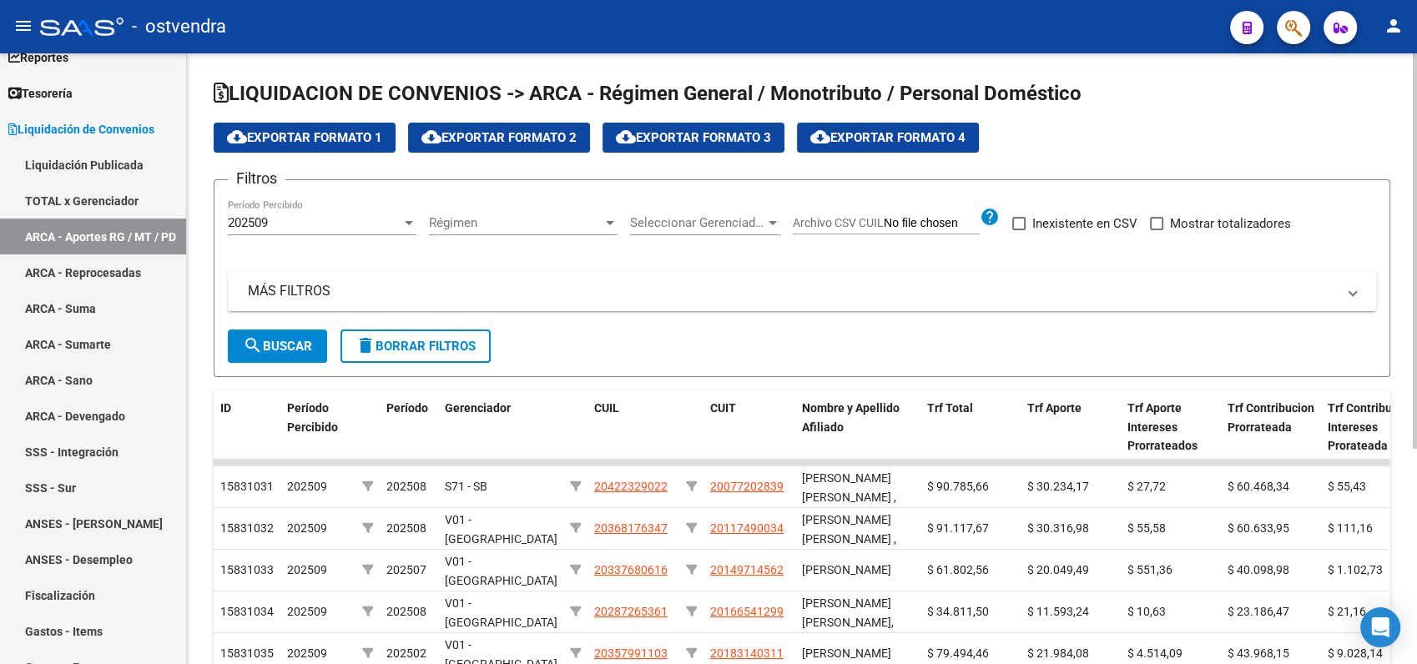
click at [312, 225] on div "202509" at bounding box center [315, 222] width 174 height 15
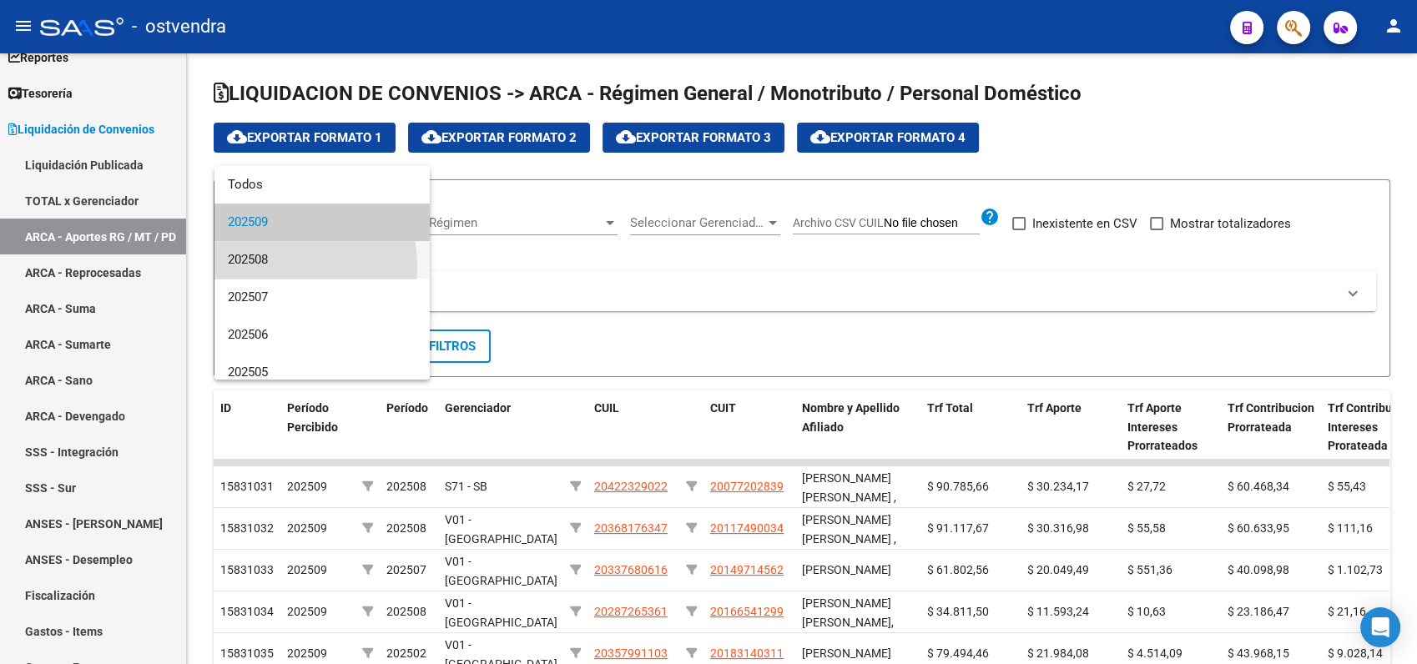
click at [269, 266] on span "202508" at bounding box center [322, 260] width 189 height 38
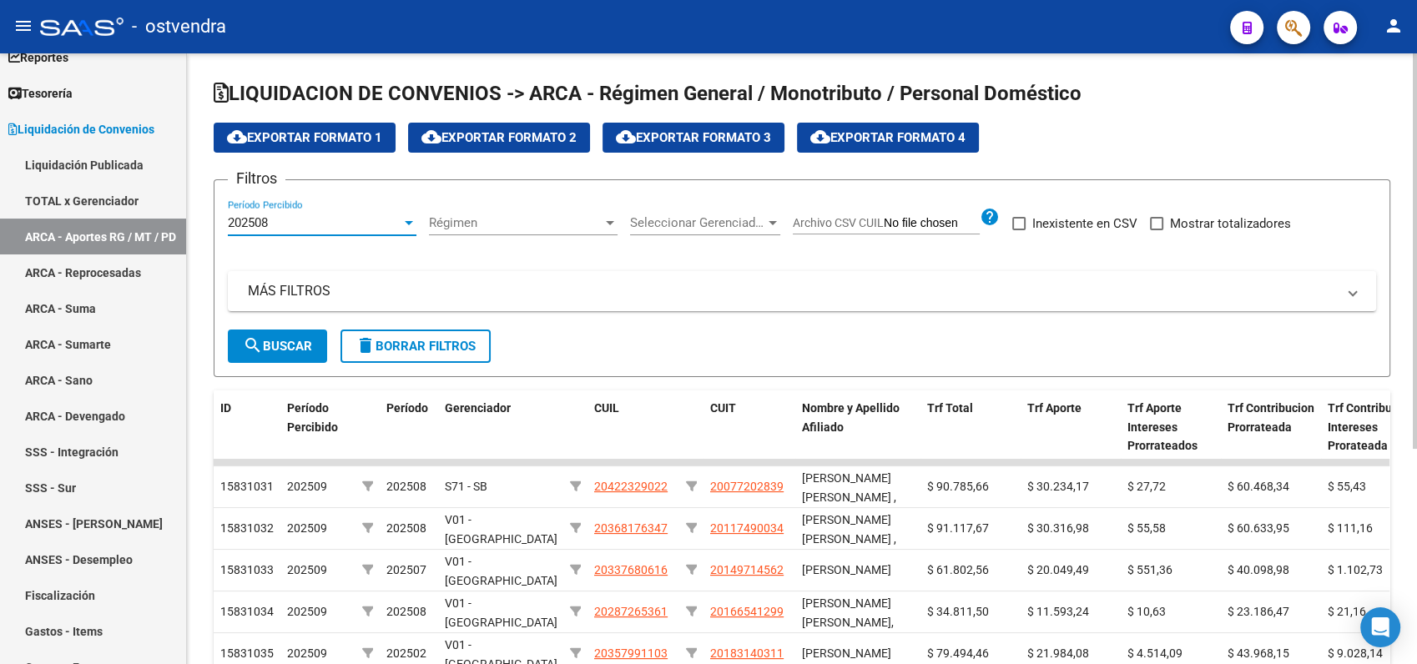
click at [715, 217] on span "Seleccionar Gerenciador" at bounding box center [697, 222] width 135 height 15
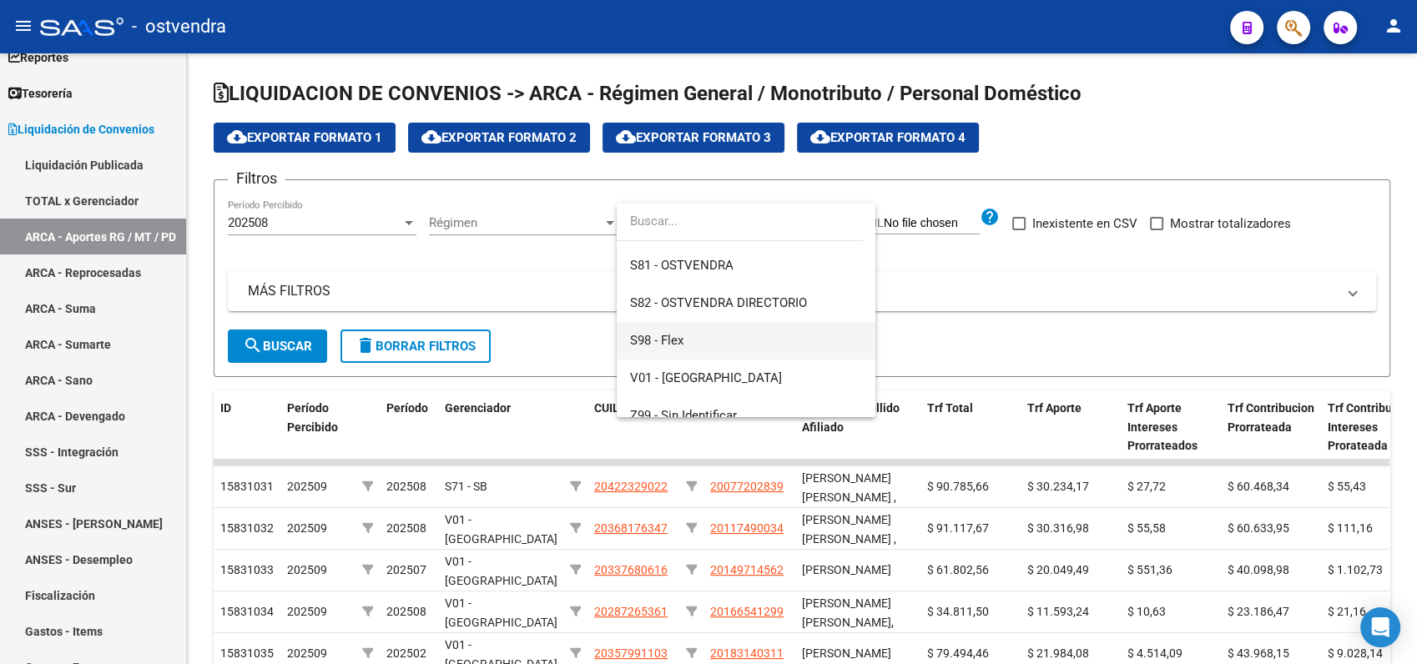
scroll to position [185, 0]
click at [664, 340] on span "S98 - Flex" at bounding box center [656, 337] width 53 height 15
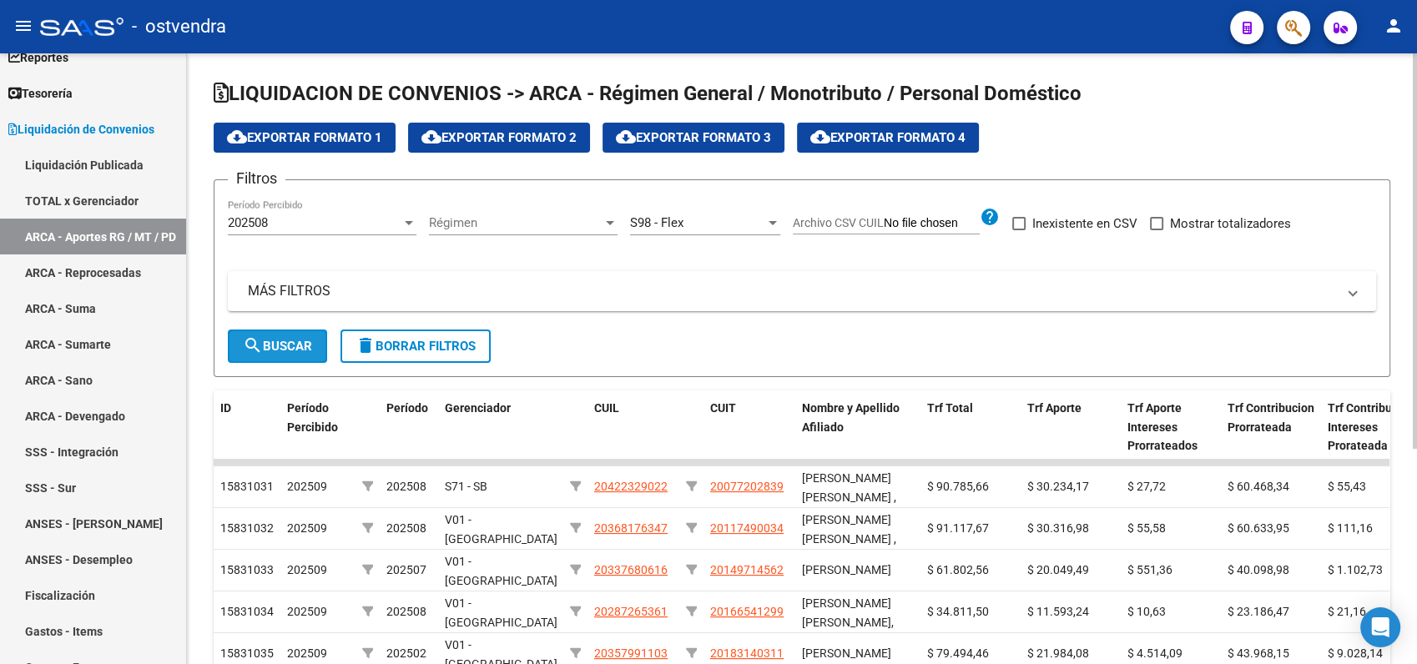
click at [297, 343] on span "search Buscar" at bounding box center [277, 346] width 69 height 15
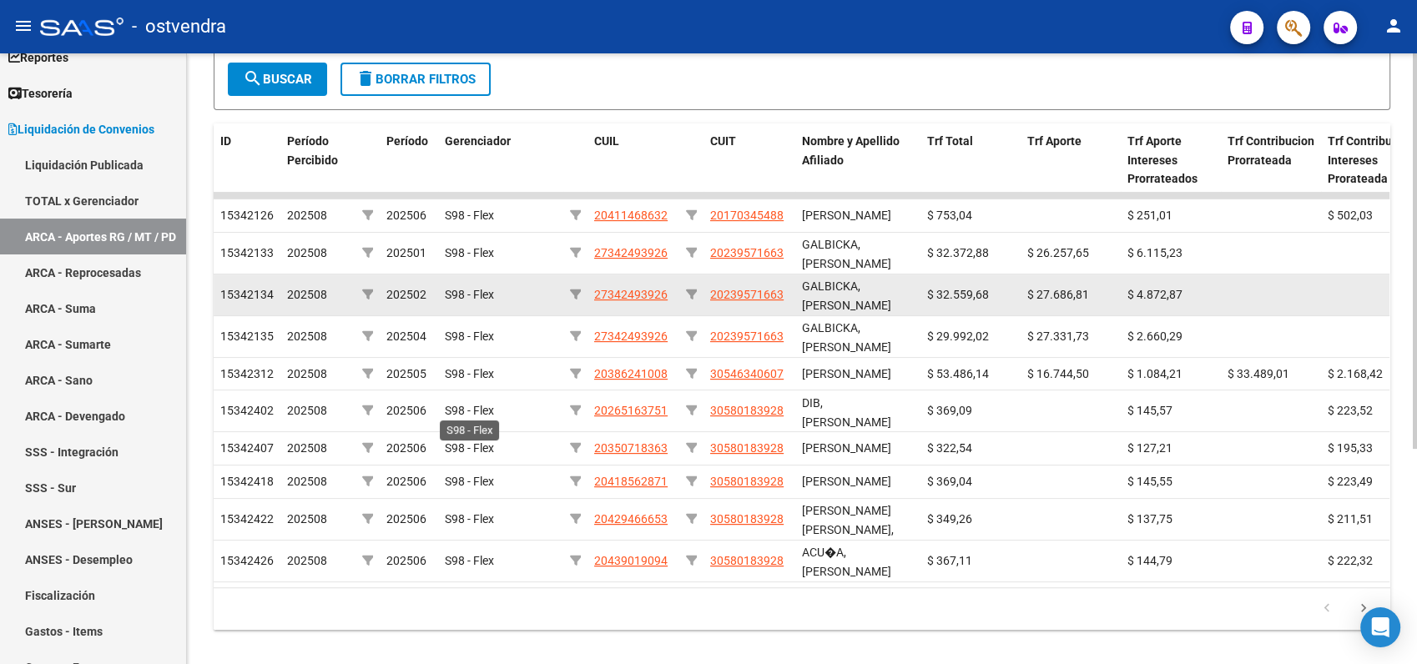
scroll to position [0, 0]
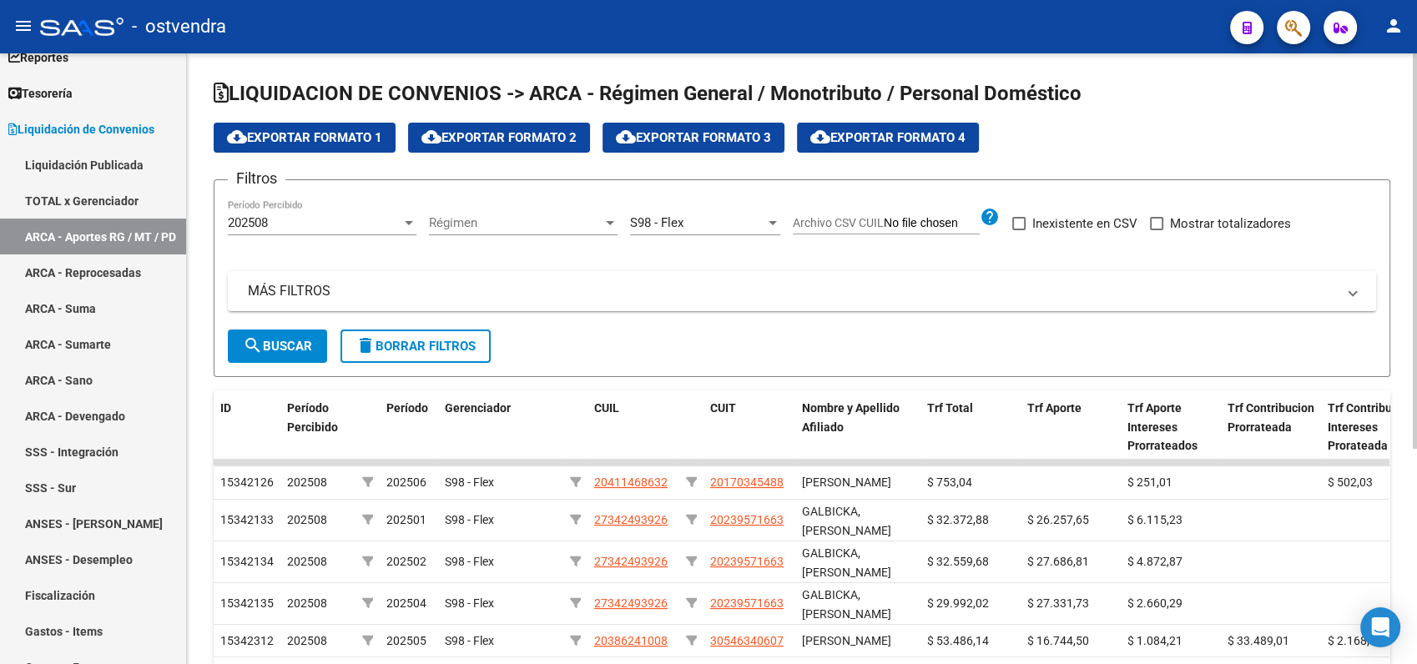
click at [324, 139] on span "cloud_download Exportar Formato 1" at bounding box center [304, 137] width 155 height 15
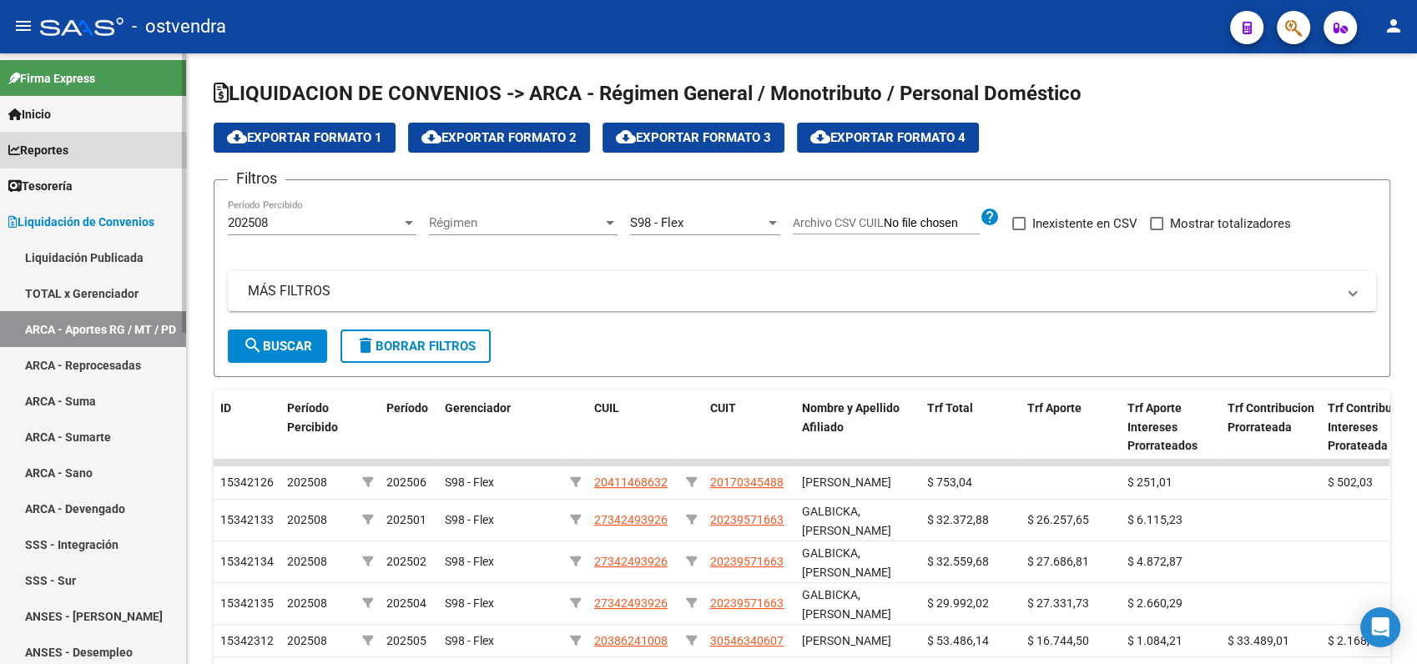
click at [49, 154] on span "Reportes" at bounding box center [38, 150] width 60 height 18
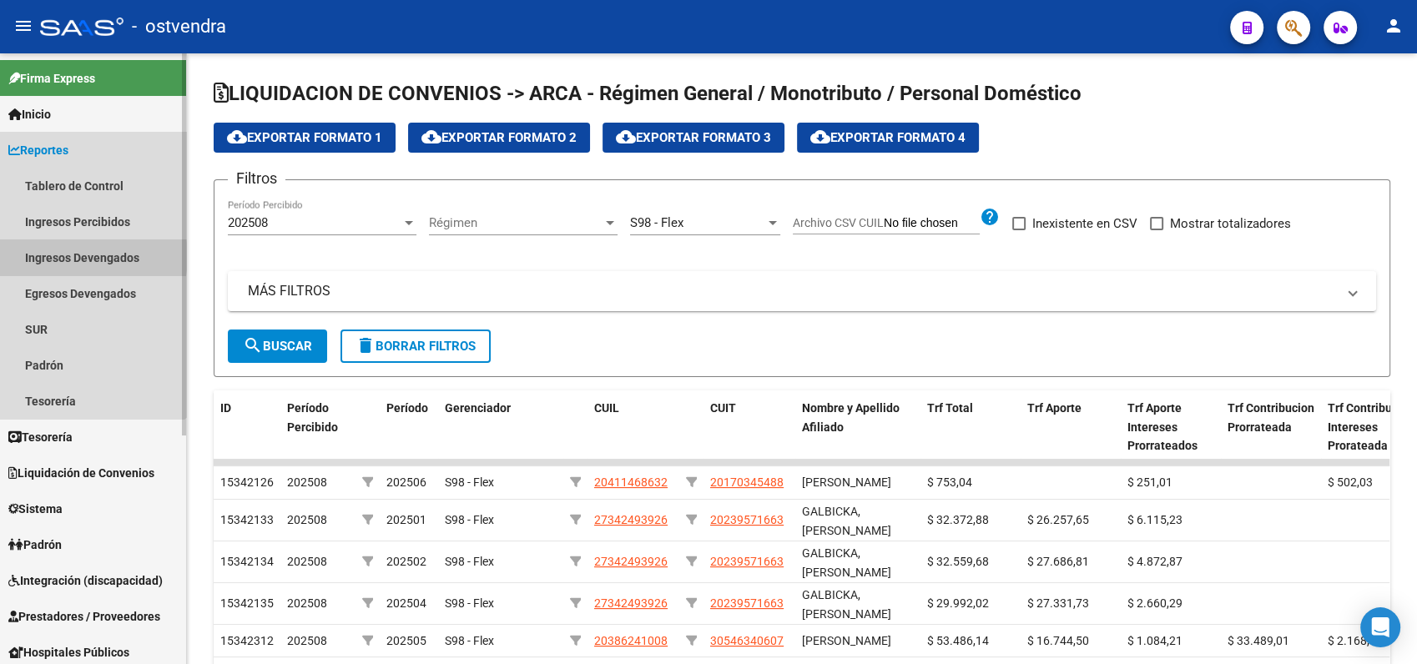
click at [62, 256] on link "Ingresos Devengados" at bounding box center [93, 257] width 186 height 36
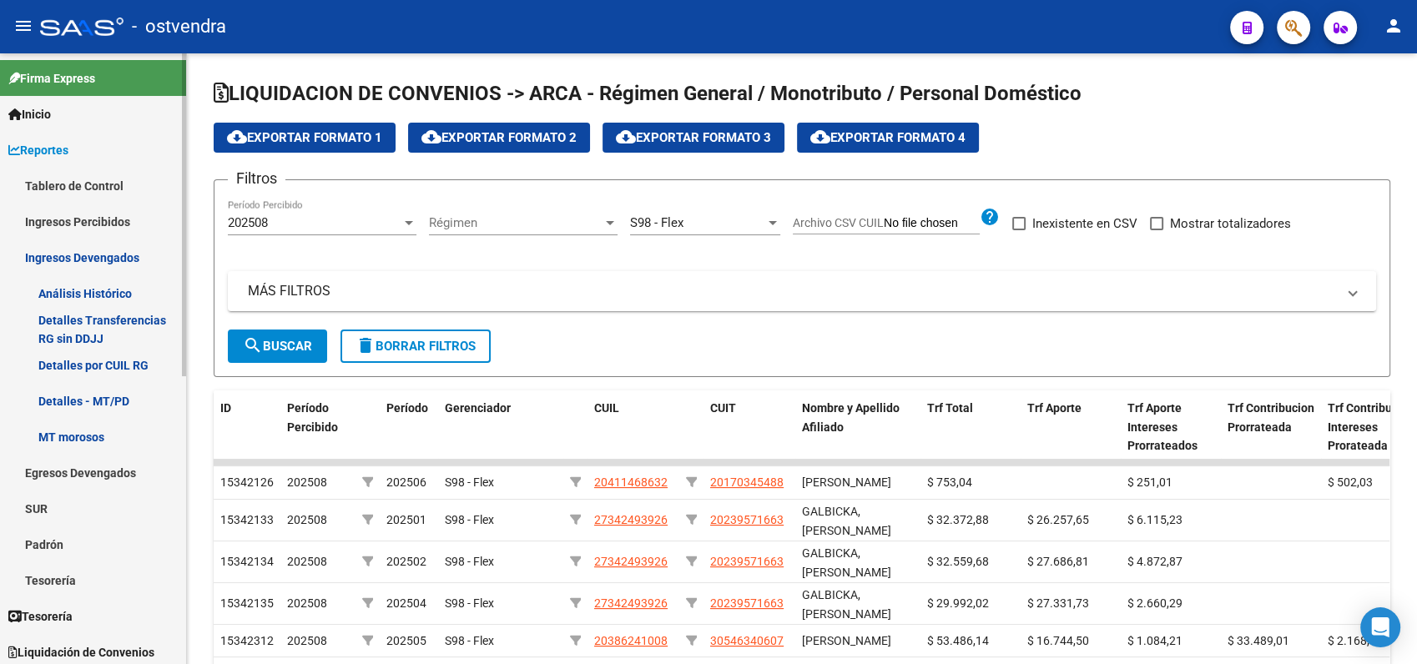
click at [83, 293] on link "Análisis Histórico" at bounding box center [93, 293] width 186 height 36
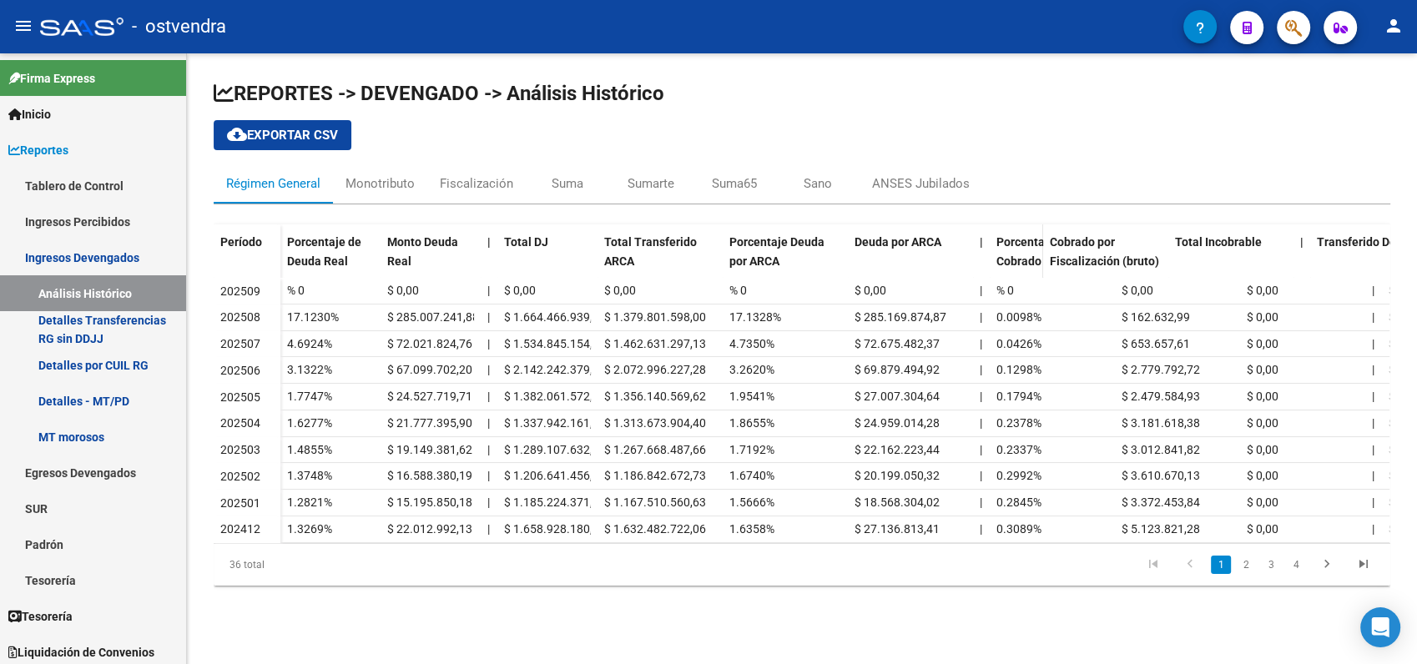
drag, startPoint x: 1111, startPoint y: 234, endPoint x: 1032, endPoint y: 246, distance: 80.2
click at [1032, 246] on datatable-header-cell "Porcentaje Cobrado por Fiscalización" at bounding box center [1016, 280] width 53 height 112
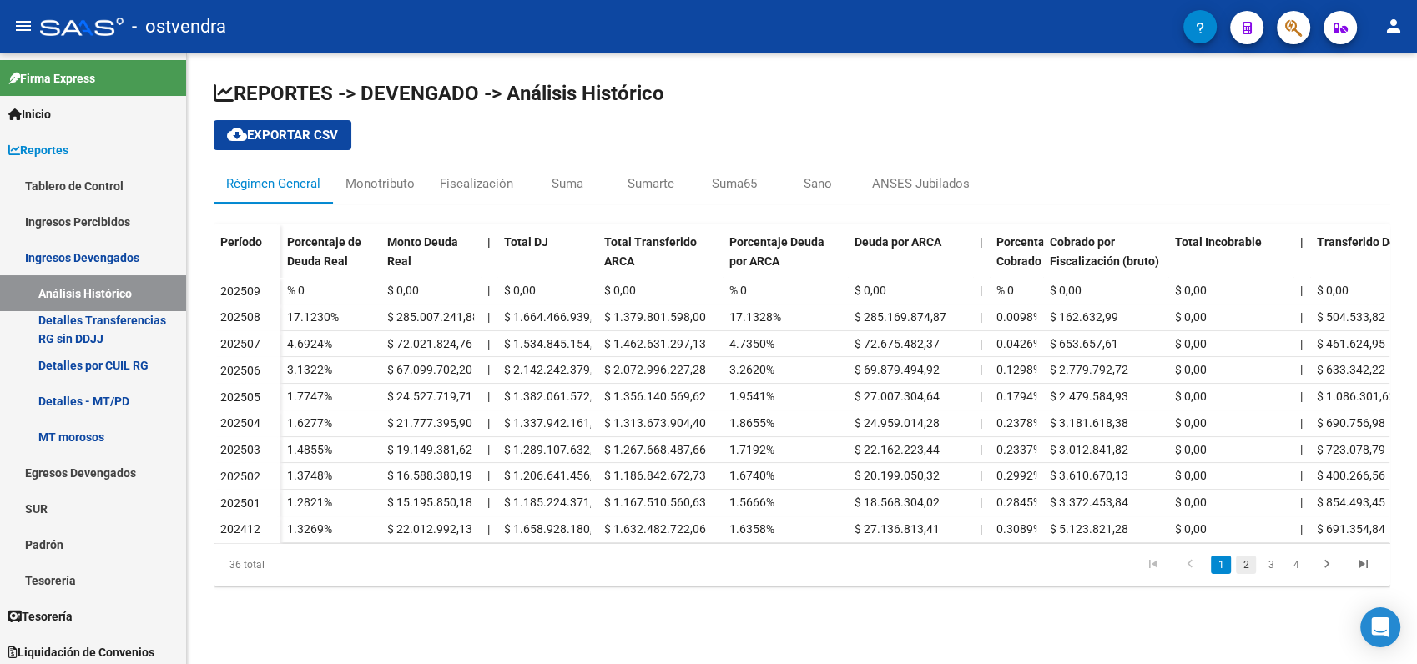
click at [1246, 574] on link "2" at bounding box center [1246, 565] width 20 height 18
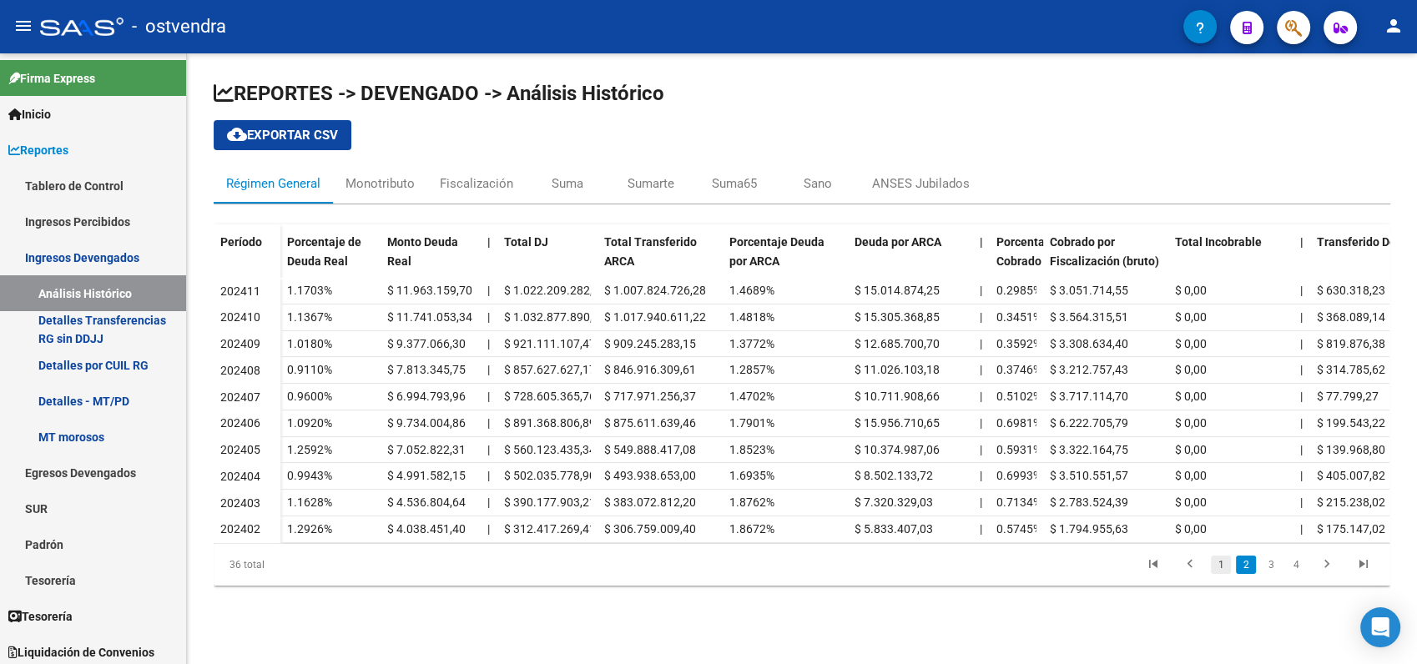
click at [1220, 574] on link "1" at bounding box center [1221, 565] width 20 height 18
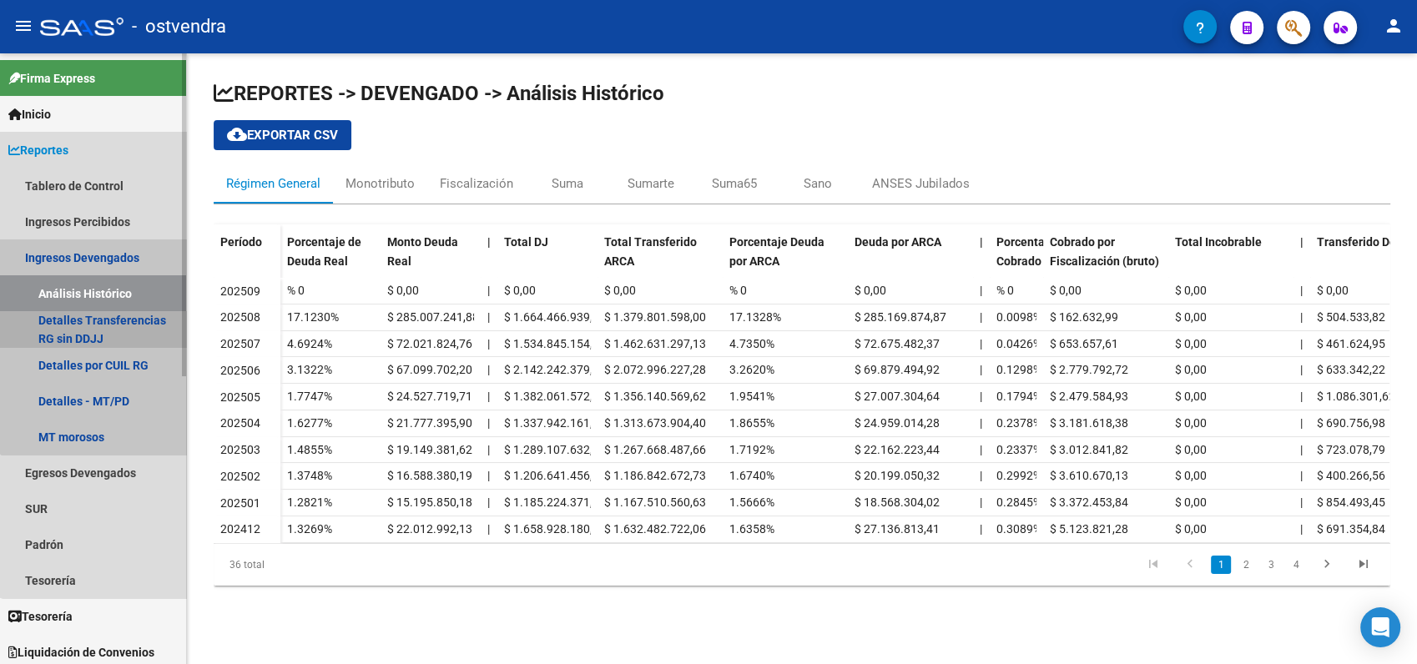
click at [108, 318] on link "Detalles Transferencias RG sin DDJJ" at bounding box center [93, 329] width 186 height 36
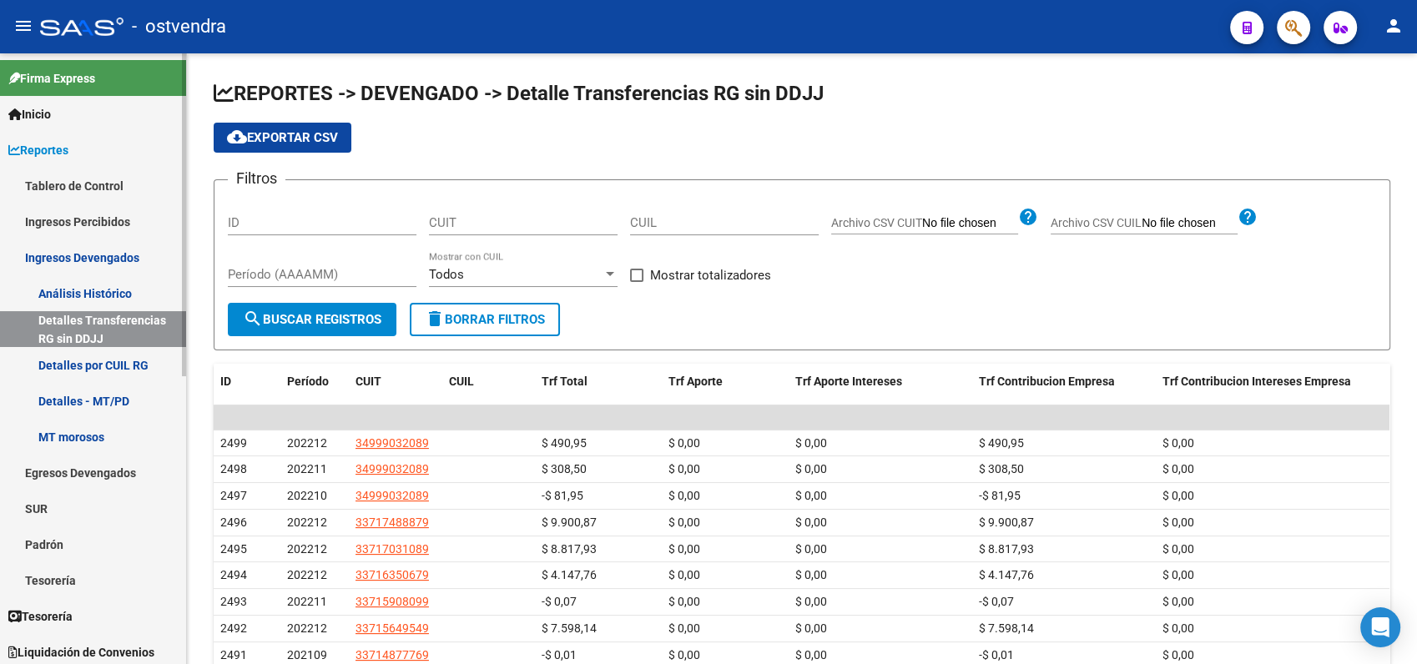
scroll to position [93, 0]
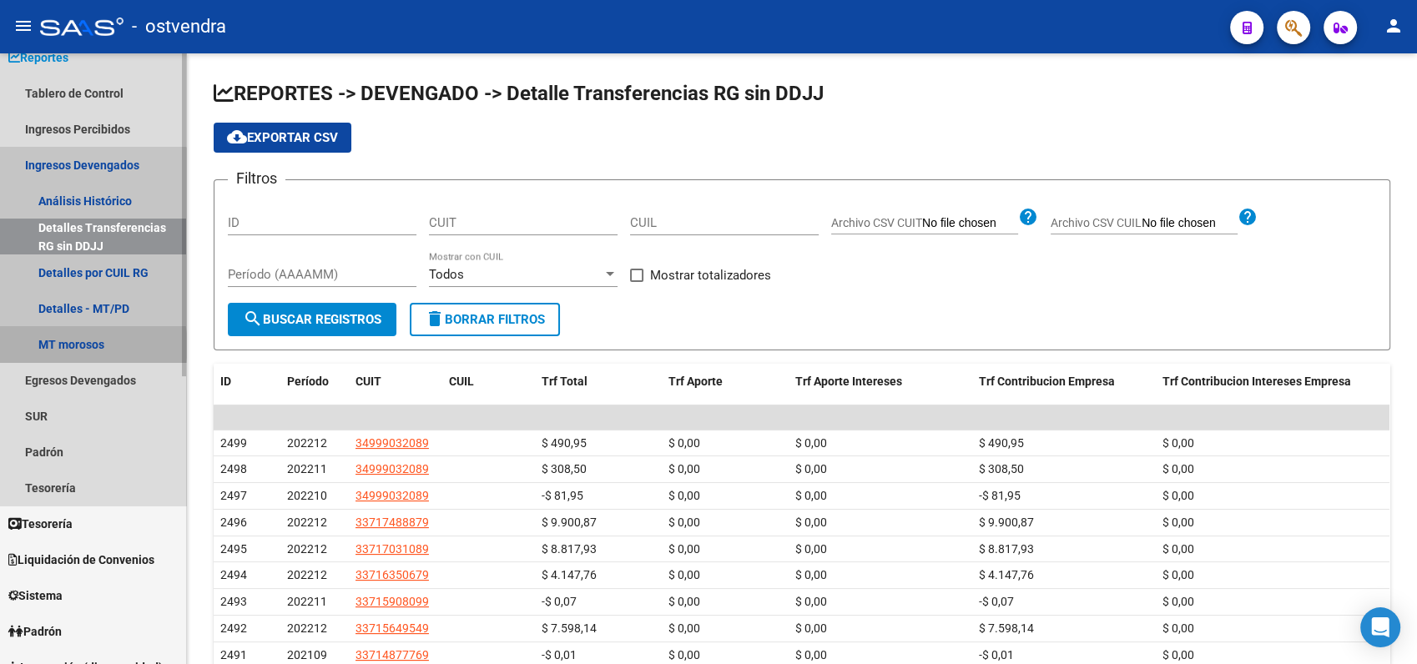
click at [87, 345] on link "MT morosos" at bounding box center [93, 344] width 186 height 36
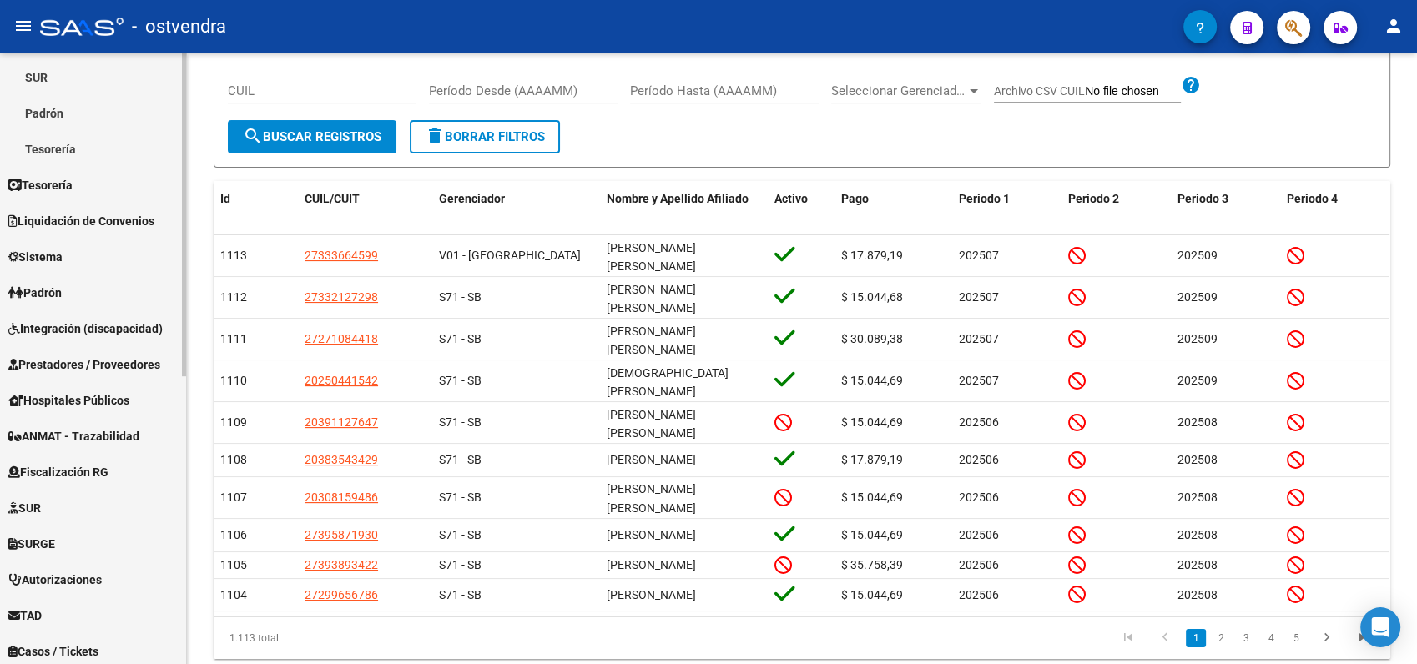
scroll to position [463, 0]
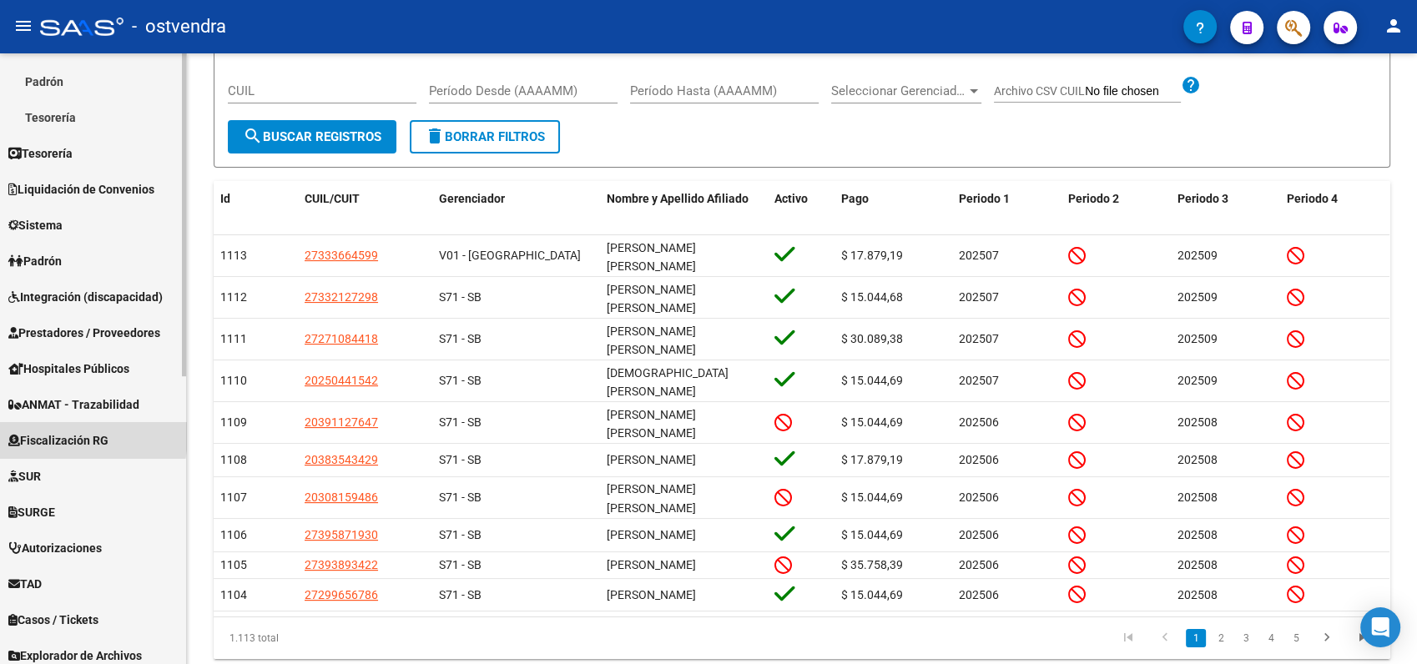
click at [55, 435] on span "Fiscalización RG" at bounding box center [58, 440] width 100 height 18
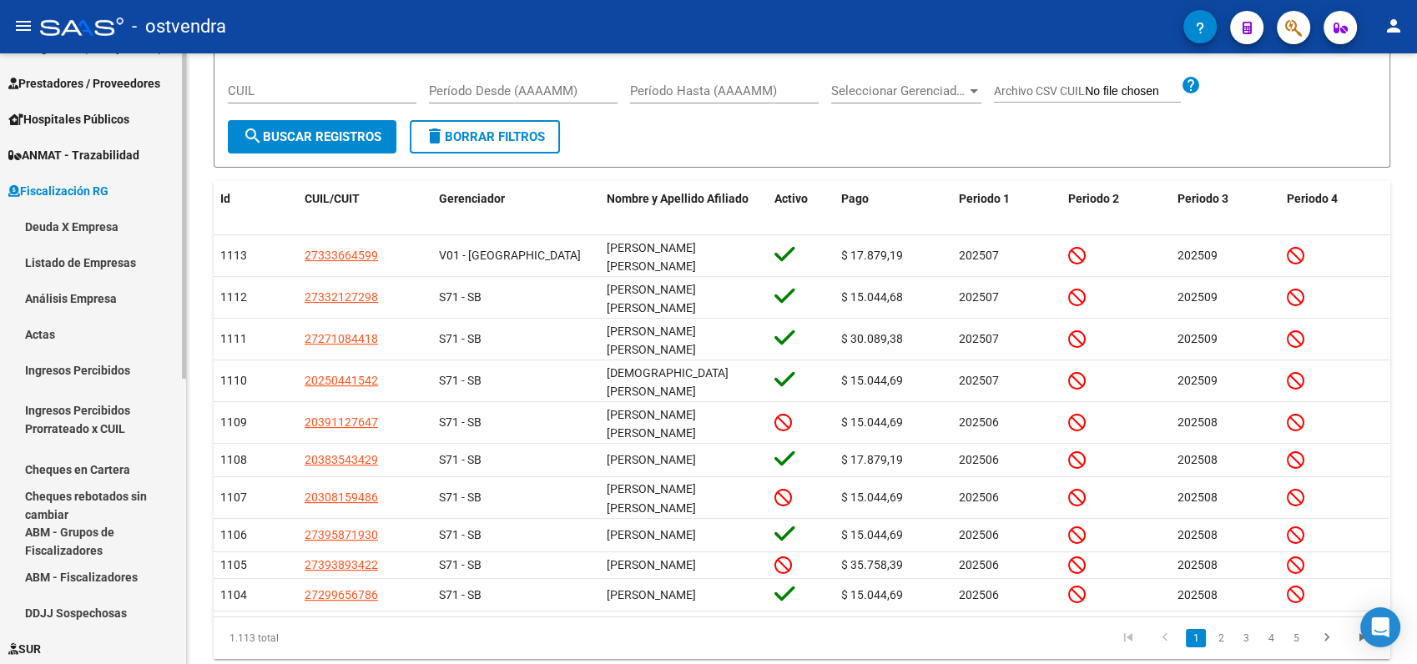
scroll to position [278, 0]
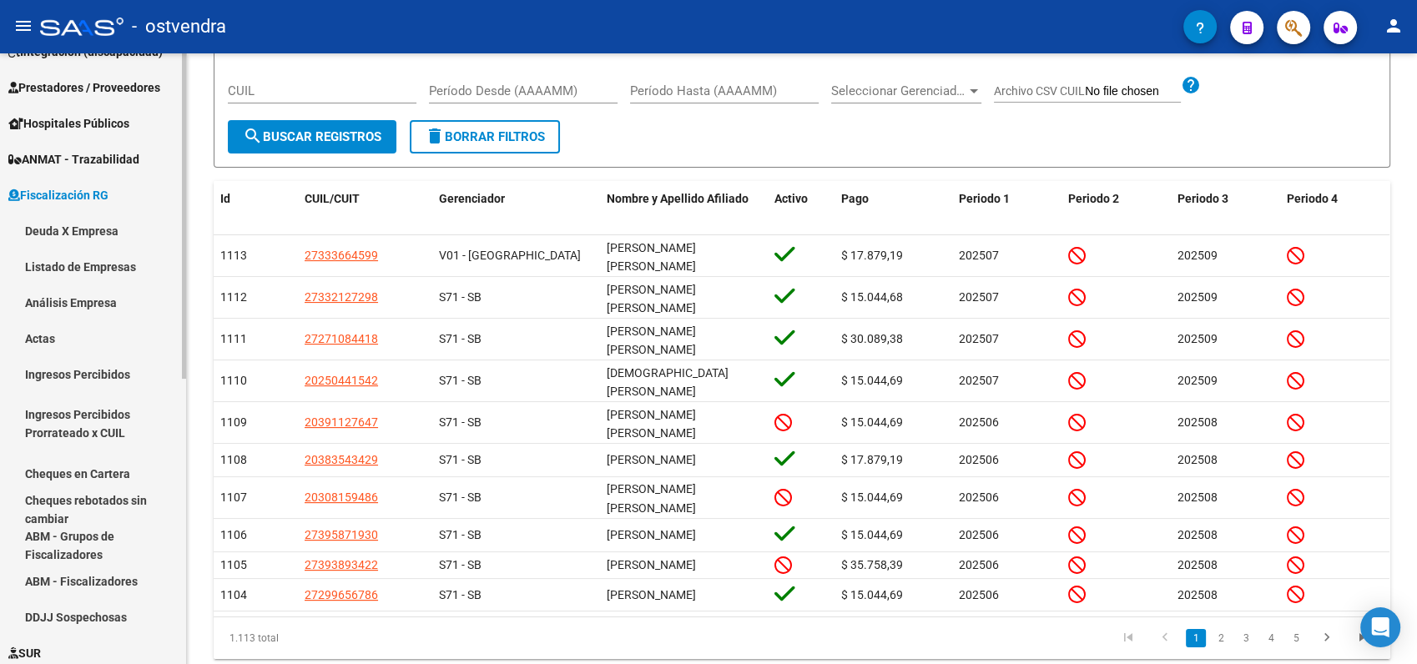
click at [86, 229] on link "Deuda X Empresa" at bounding box center [93, 231] width 186 height 36
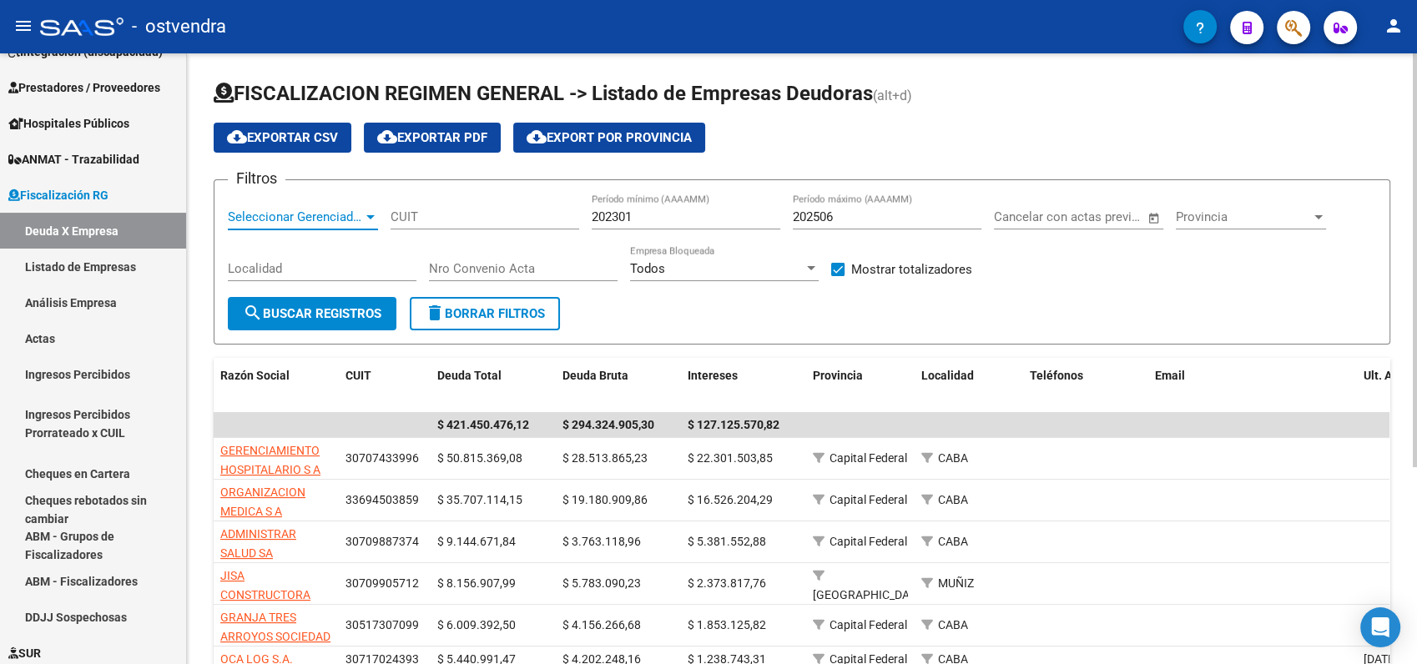
click at [355, 215] on span "Seleccionar Gerenciador" at bounding box center [295, 216] width 135 height 15
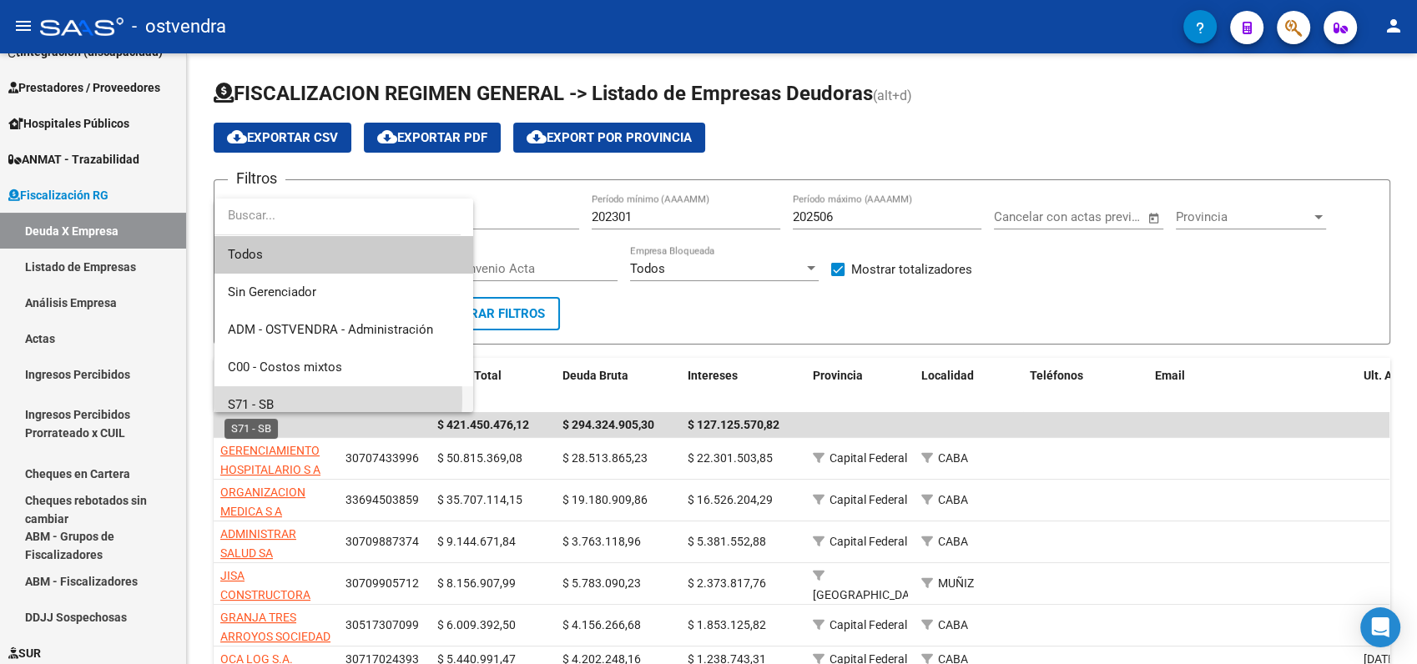
click at [267, 398] on span "S71 - SB" at bounding box center [251, 404] width 46 height 15
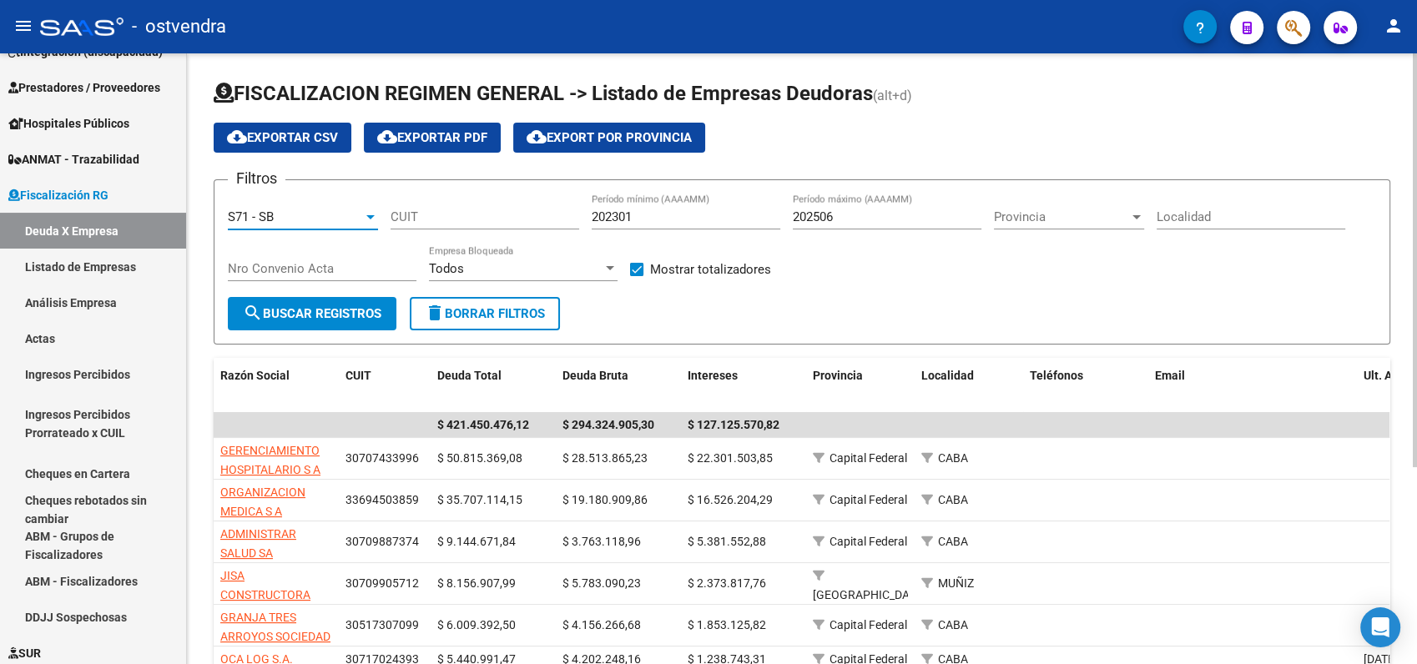
click at [320, 315] on span "search Buscar Registros" at bounding box center [312, 313] width 139 height 15
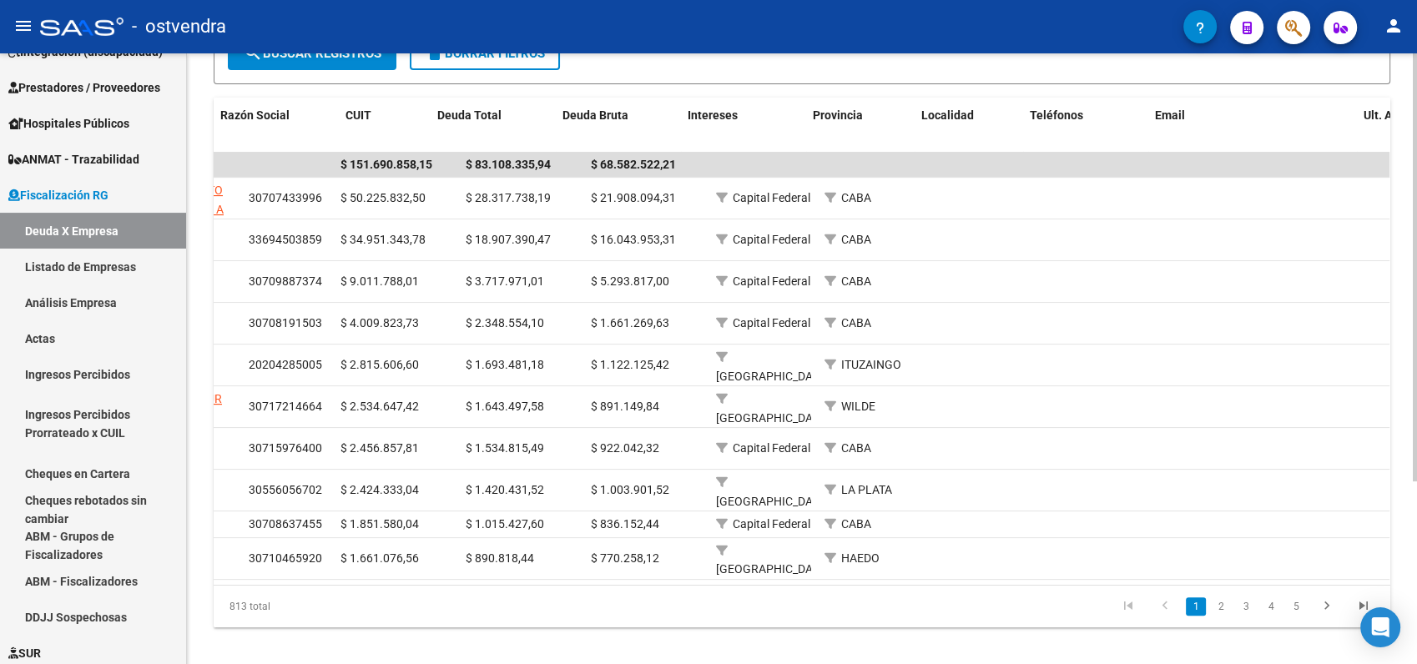
scroll to position [0, 0]
